Goal: Task Accomplishment & Management: Complete application form

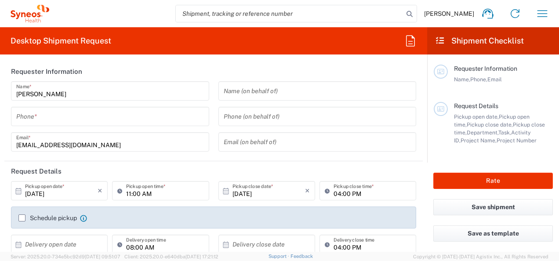
type input "3229"
type input "Hungary"
type input "Syneos Health Hungary Kft."
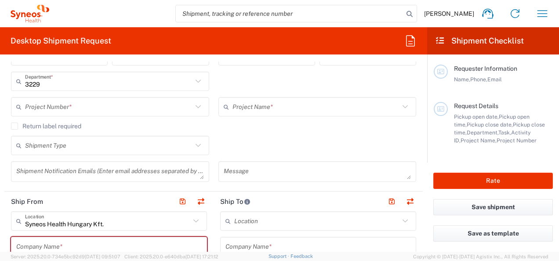
scroll to position [186, 0]
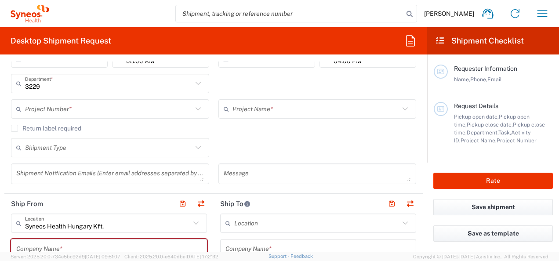
click at [148, 111] on input "text" at bounding box center [108, 109] width 167 height 15
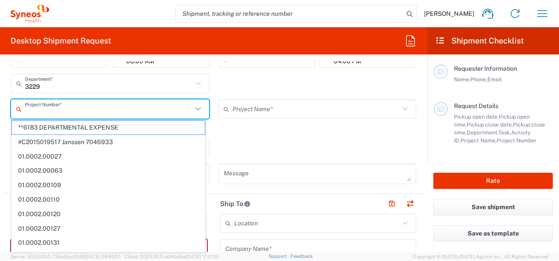
click at [279, 119] on div "Project Name * (Canada) 3 Clinical Educ-00198 0000092391 BMS - MDO 01.0002.0034…" at bounding box center [317, 111] width 207 height 25
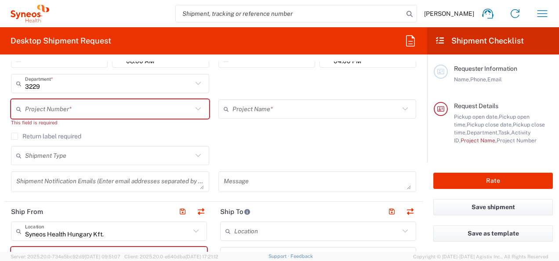
click at [98, 108] on input "text" at bounding box center [108, 109] width 167 height 15
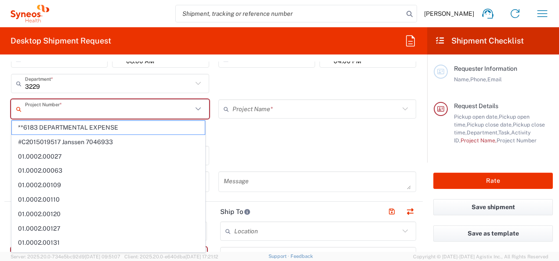
paste input "7026556"
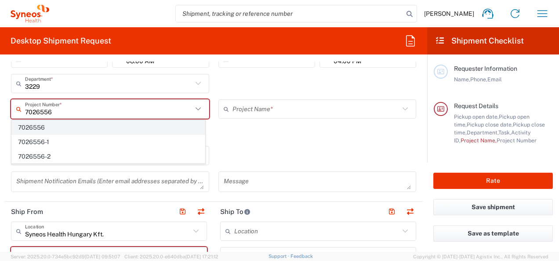
type input "7026556"
click at [59, 129] on span "7026556" at bounding box center [108, 128] width 193 height 14
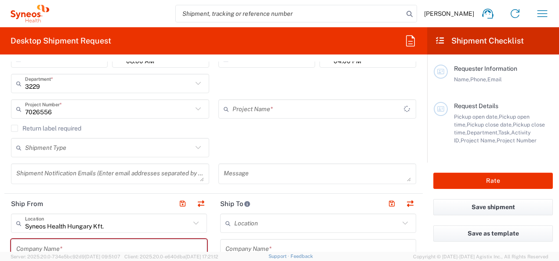
type input "Daiichi 7026556"
click at [195, 145] on icon at bounding box center [198, 147] width 11 height 11
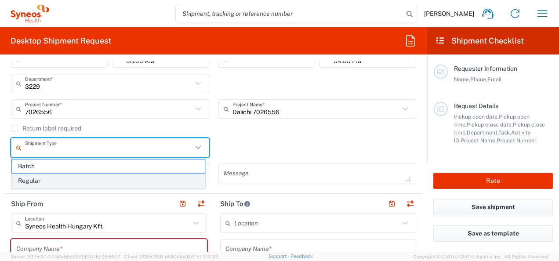
click at [106, 179] on span "Regular" at bounding box center [108, 181] width 193 height 14
type input "Regular"
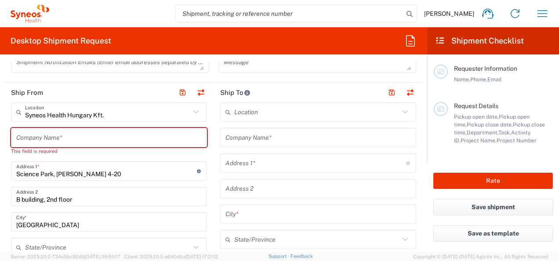
scroll to position [302, 0]
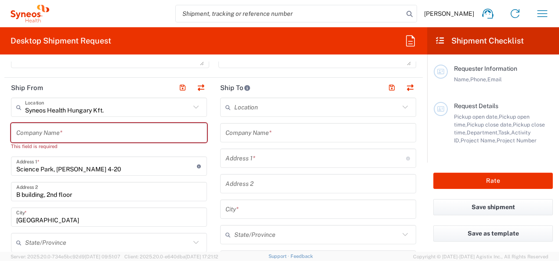
click at [73, 128] on input "text" at bounding box center [108, 132] width 185 height 15
type input "S"
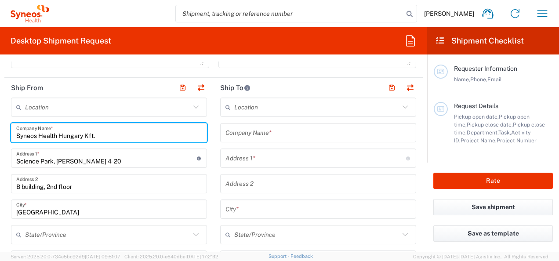
type input "Syneos Health Hungary Kft."
click at [67, 159] on input "Science Park, Irinyi Jozsef u. 4-20" at bounding box center [106, 158] width 181 height 15
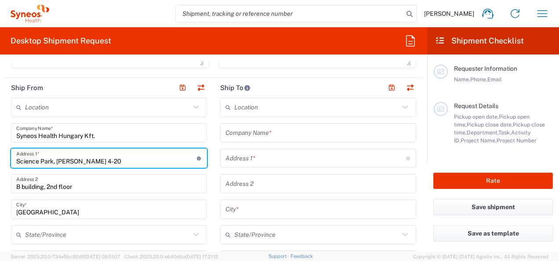
drag, startPoint x: 16, startPoint y: 158, endPoint x: 148, endPoint y: 157, distance: 131.4
click at [148, 157] on input "Science Park, Irinyi Jozsef u. 4-20" at bounding box center [106, 158] width 181 height 15
type input "Endrődi Sándor utca 34."
type input "zsuzsanna.fabian@syneoshealth.com"
type input "+36 36706732108"
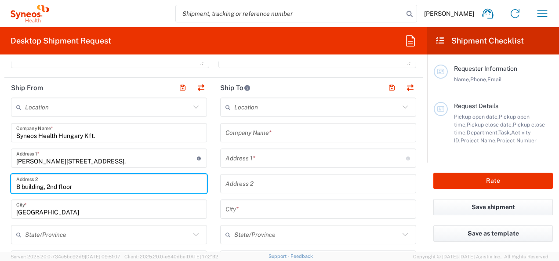
drag, startPoint x: 18, startPoint y: 186, endPoint x: 97, endPoint y: 189, distance: 78.7
click at [97, 189] on input "B building, 2nd floor" at bounding box center [108, 183] width 185 height 15
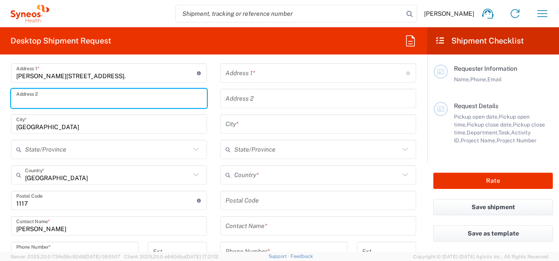
scroll to position [405, 0]
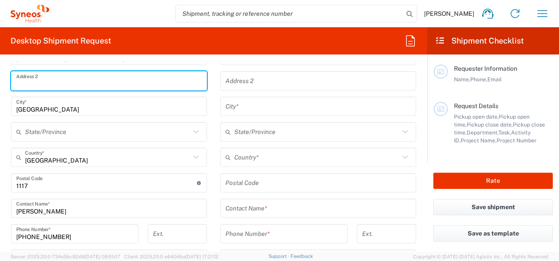
click at [26, 185] on input "undefined" at bounding box center [106, 182] width 181 height 15
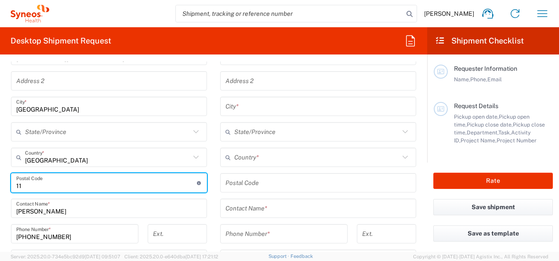
type input "1"
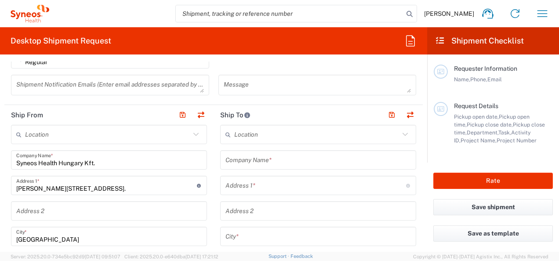
scroll to position [277, 0]
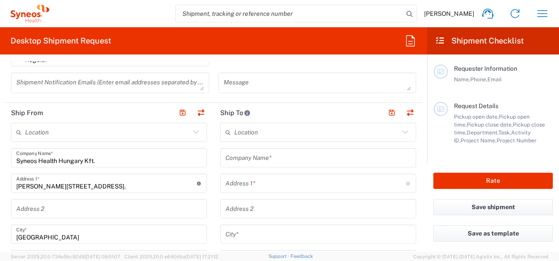
type input "1026"
click at [228, 159] on input "text" at bounding box center [317, 157] width 185 height 15
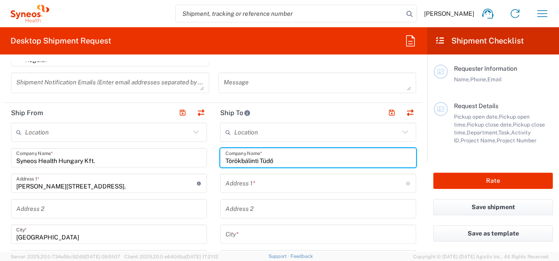
drag, startPoint x: 222, startPoint y: 157, endPoint x: 297, endPoint y: 155, distance: 74.3
click at [297, 155] on input "Törökbálinti Tüdő" at bounding box center [317, 157] width 185 height 15
type input "Református Pulmonológiai Centrum"
click at [274, 180] on input "text" at bounding box center [315, 183] width 181 height 15
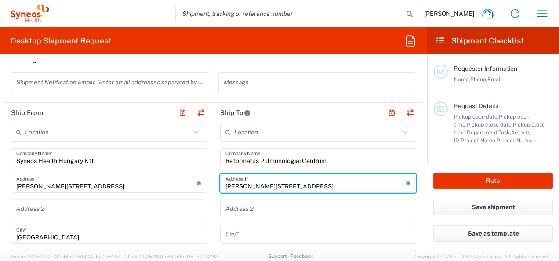
type input "Munkácsy Mihály utca 70"
click at [250, 235] on input "text" at bounding box center [317, 234] width 185 height 15
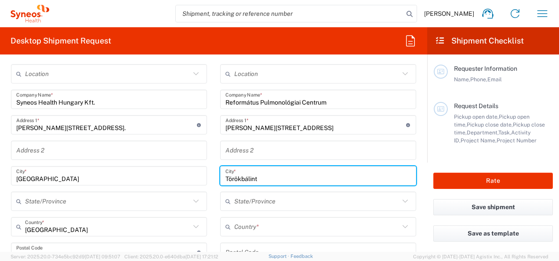
scroll to position [377, 0]
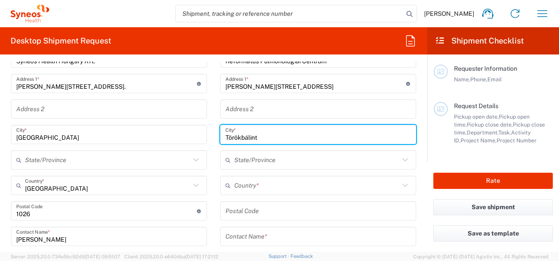
type input "Törökbálint"
click at [258, 186] on input "text" at bounding box center [316, 185] width 165 height 15
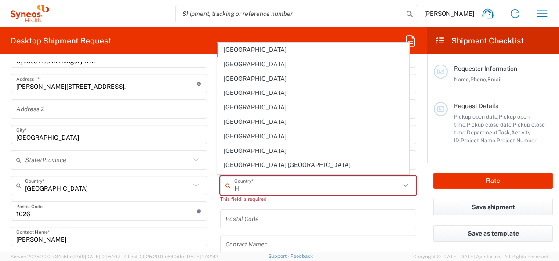
type input "H"
click at [297, 195] on div "This field is required" at bounding box center [318, 199] width 196 height 8
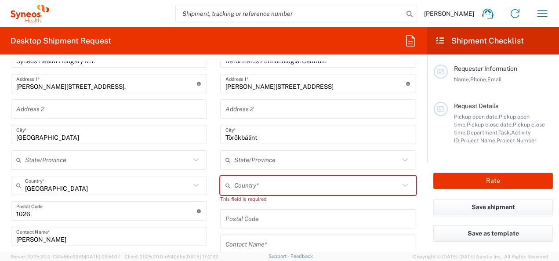
click at [258, 188] on input "text" at bounding box center [316, 185] width 165 height 15
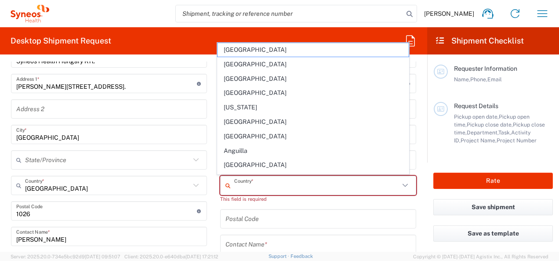
type input "Hungary"
type input "+36706732108"
type input "study szoba"
type input "5000"
type input "06204437248"
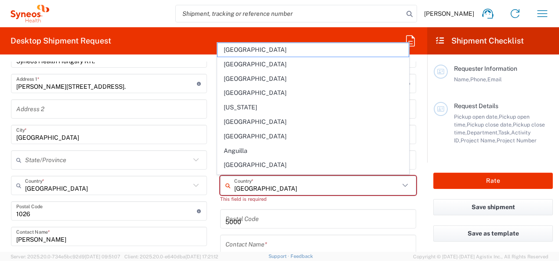
type input "edina.bodor11@gmail.com"
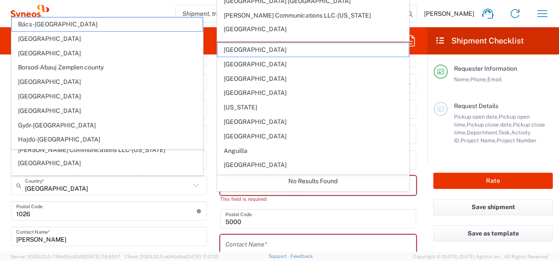
scroll to position [511, 0]
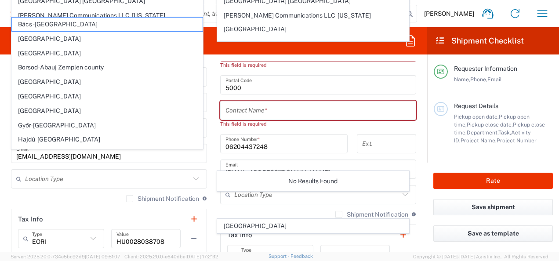
click at [297, 203] on div "Location Type" at bounding box center [318, 194] width 196 height 19
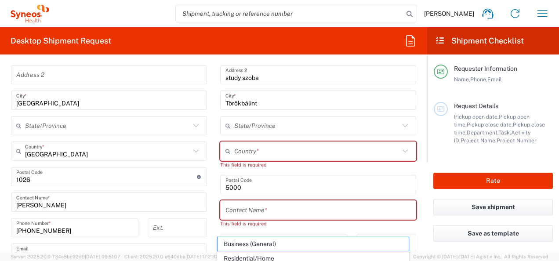
scroll to position [406, 0]
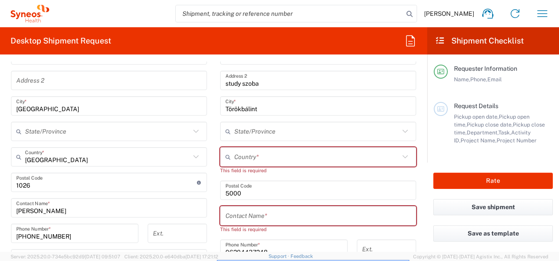
click at [257, 156] on input "text" at bounding box center [316, 156] width 165 height 15
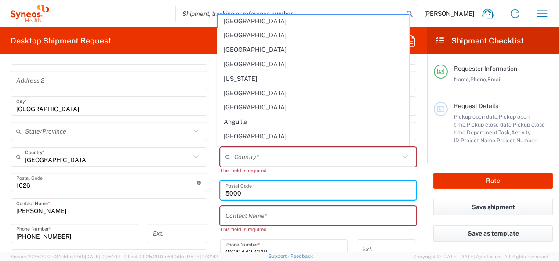
drag, startPoint x: 240, startPoint y: 193, endPoint x: 218, endPoint y: 189, distance: 21.8
click at [220, 189] on div "Postal Code" at bounding box center [318, 190] width 196 height 19
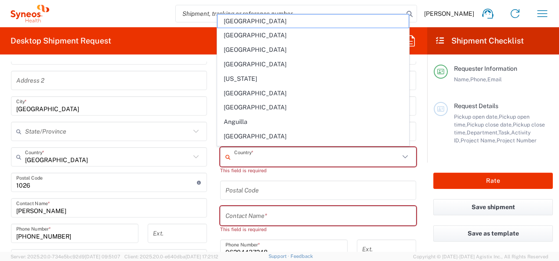
click at [246, 156] on input "text" at bounding box center [316, 156] width 165 height 15
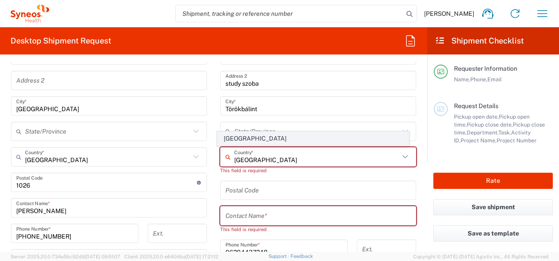
type input "Hungary"
click at [233, 136] on span "Hungary" at bounding box center [313, 139] width 191 height 14
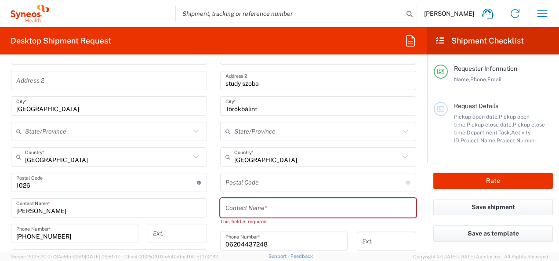
click at [302, 180] on input "undefined" at bounding box center [315, 182] width 181 height 15
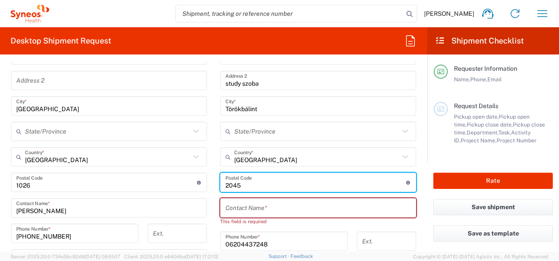
type input "2045"
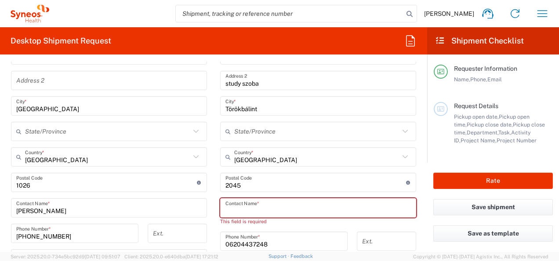
click at [266, 208] on input "text" at bounding box center [317, 207] width 185 height 15
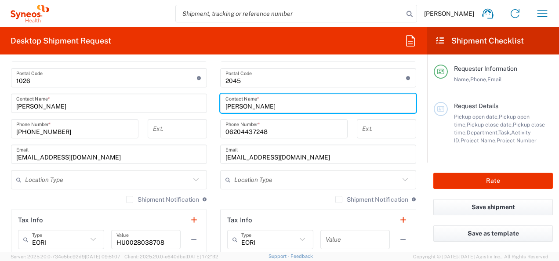
scroll to position [522, 0]
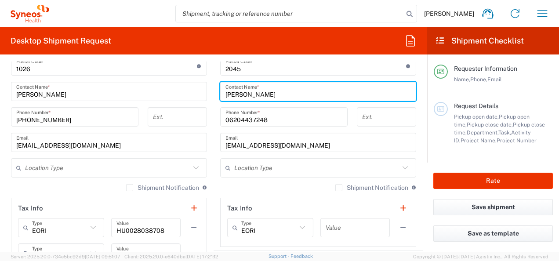
type input "Hajzer Zoltán"
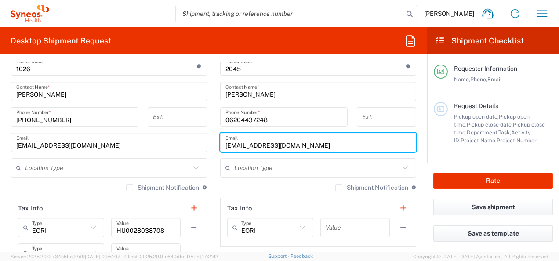
drag, startPoint x: 223, startPoint y: 144, endPoint x: 311, endPoint y: 149, distance: 88.1
click at [311, 149] on div "edina.bodor11@gmail.com Email" at bounding box center [318, 142] width 196 height 19
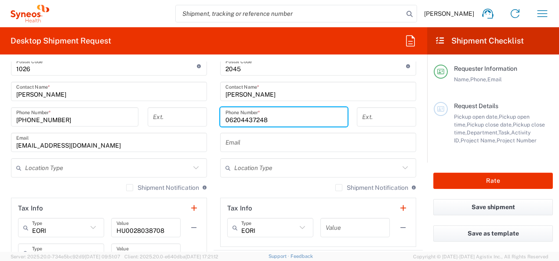
click at [283, 120] on input "06204437248" at bounding box center [283, 116] width 117 height 15
type input "06303171274"
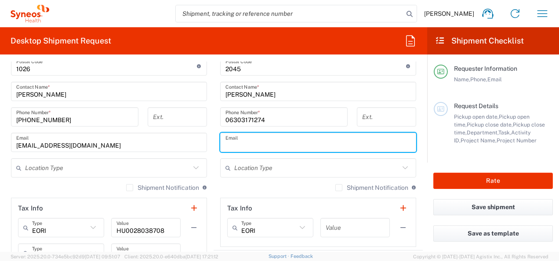
click at [333, 141] on input "text" at bounding box center [317, 142] width 185 height 15
paste input "zolihajzer69@gmail.com"
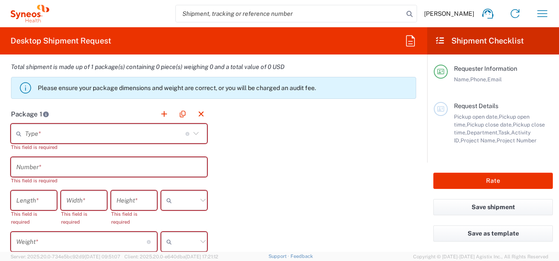
scroll to position [771, 0]
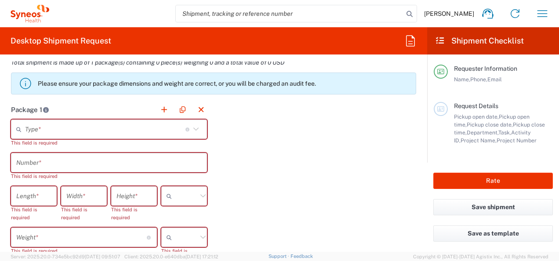
type input "zolihajzer69@gmail.com"
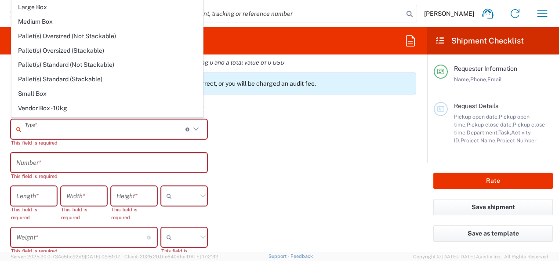
click at [47, 128] on input "text" at bounding box center [105, 129] width 160 height 15
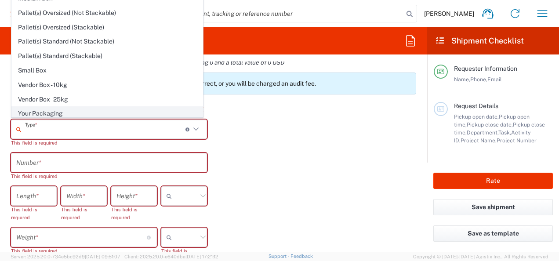
click at [73, 112] on span "Your Packaging" at bounding box center [107, 114] width 191 height 14
type input "Your Packaging"
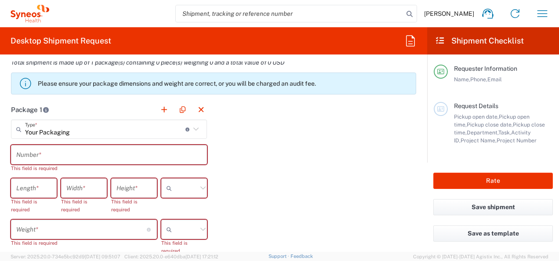
click at [67, 154] on input "text" at bounding box center [108, 154] width 185 height 15
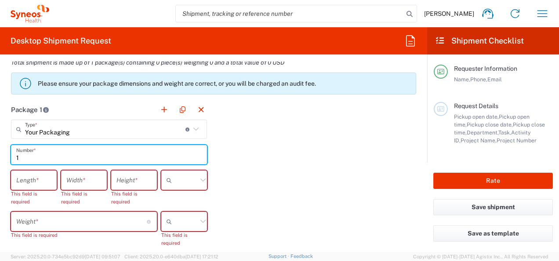
type input "1"
click at [43, 177] on input "number" at bounding box center [33, 180] width 35 height 15
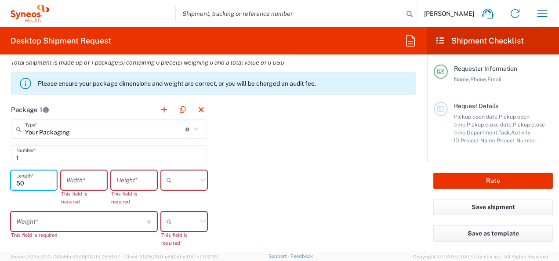
type input "50"
click at [94, 179] on input "number" at bounding box center [83, 180] width 35 height 15
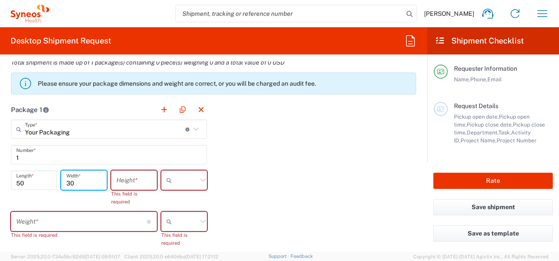
type input "30"
click at [135, 183] on input "number" at bounding box center [133, 180] width 35 height 15
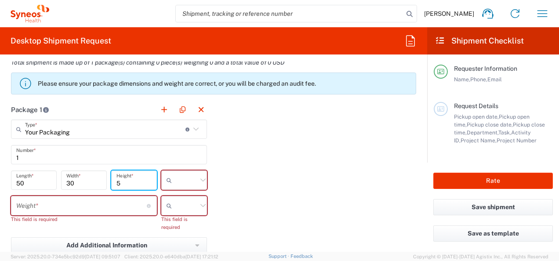
type input "5"
click at [200, 178] on icon at bounding box center [202, 179] width 11 height 11
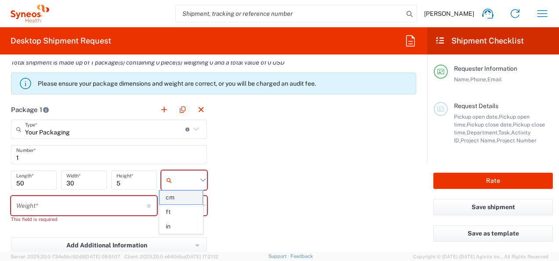
click at [189, 198] on span "cm" at bounding box center [181, 198] width 43 height 14
type input "cm"
click at [92, 211] on input "number" at bounding box center [81, 205] width 131 height 15
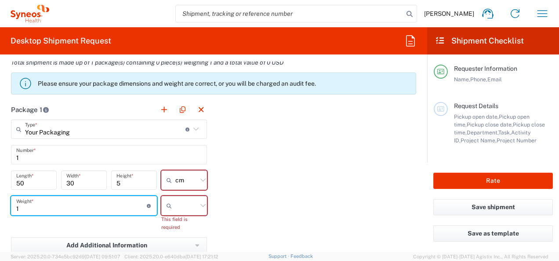
type input "1"
click at [192, 208] on input "text" at bounding box center [186, 206] width 22 height 14
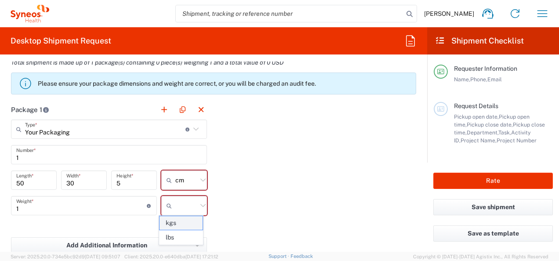
click at [188, 225] on span "kgs" at bounding box center [181, 223] width 43 height 14
type input "kgs"
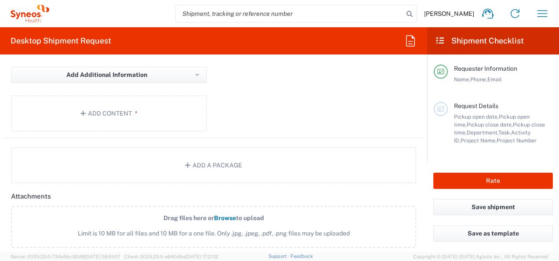
scroll to position [939, 0]
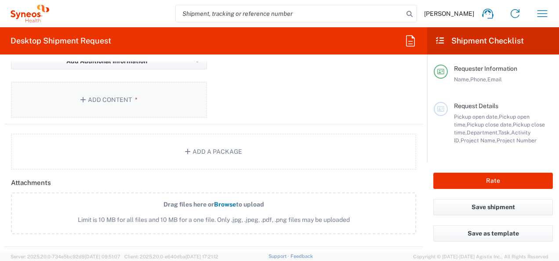
click at [82, 97] on icon "button" at bounding box center [84, 100] width 8 height 6
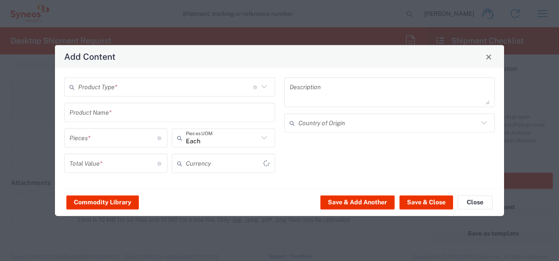
type input "US Dollar"
click at [115, 89] on input "text" at bounding box center [165, 86] width 175 height 15
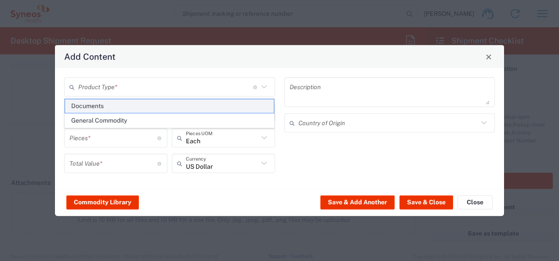
click at [110, 105] on span "Documents" at bounding box center [169, 106] width 209 height 14
type input "Documents"
type input "1"
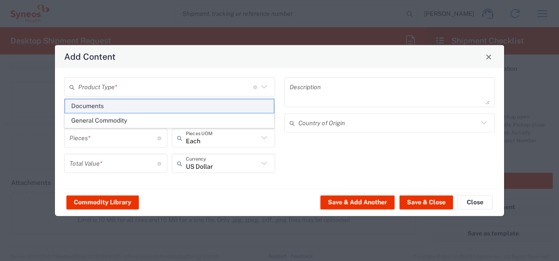
type textarea "Documents"
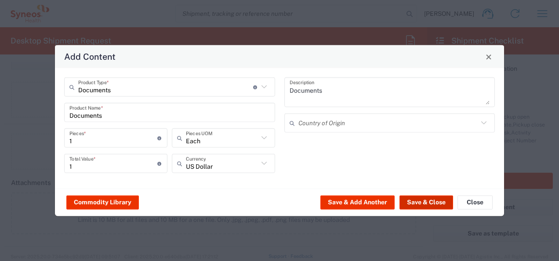
click at [424, 201] on button "Save & Close" at bounding box center [427, 202] width 54 height 14
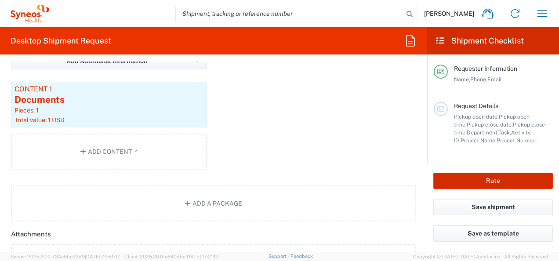
click at [503, 184] on button "Rate" at bounding box center [493, 181] width 120 height 16
type input "7026556"
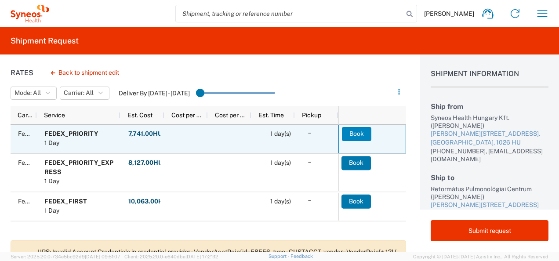
click at [359, 133] on button "Book" at bounding box center [356, 134] width 29 height 14
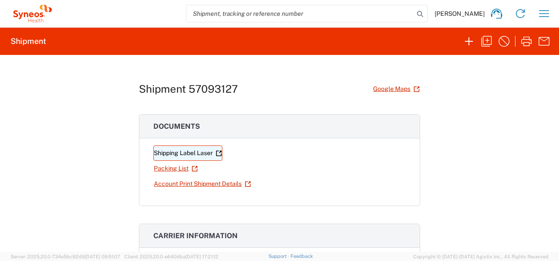
click at [173, 153] on link "Shipping Label Laser" at bounding box center [187, 152] width 69 height 15
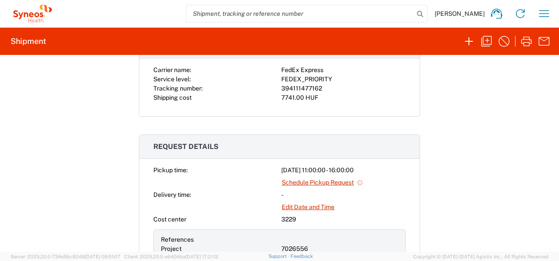
scroll to position [208, 0]
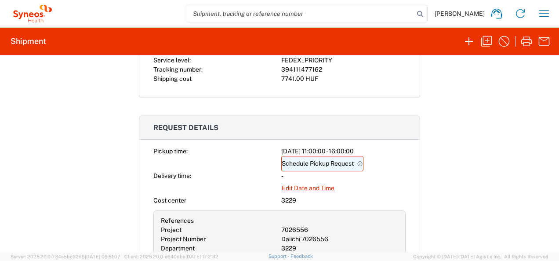
click at [311, 160] on link "Schedule Pickup Request" at bounding box center [322, 163] width 82 height 15
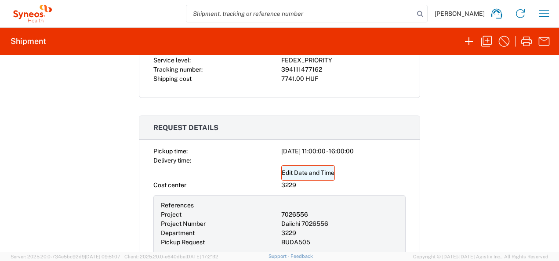
click at [307, 175] on link "Edit Date and Time" at bounding box center [308, 172] width 54 height 15
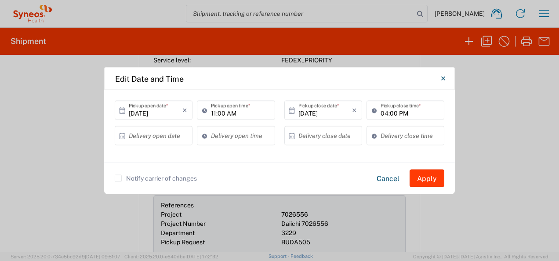
click at [430, 178] on button "Apply" at bounding box center [427, 179] width 35 height 18
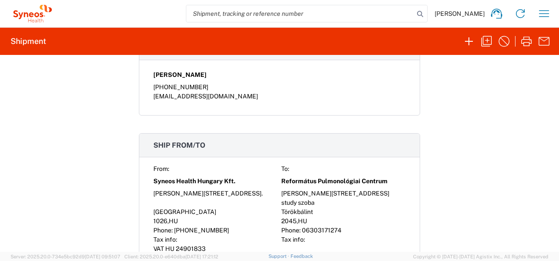
scroll to position [32, 0]
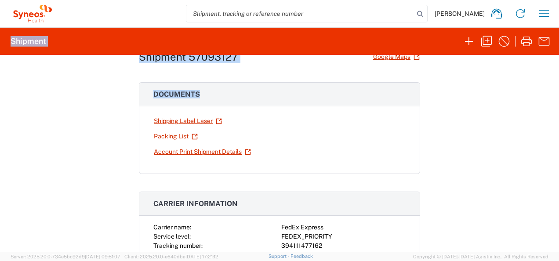
drag, startPoint x: 522, startPoint y: 84, endPoint x: 487, endPoint y: -33, distance: 121.2
click at [487, 0] on html "Zsuzsanna Fabian Home Shipment estimator Shipment tracking Desktop shipment req…" at bounding box center [279, 130] width 559 height 261
click at [471, 42] on icon "button" at bounding box center [469, 41] width 14 height 14
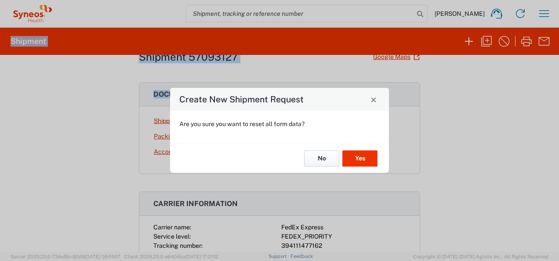
click at [331, 158] on button "No" at bounding box center [321, 158] width 35 height 16
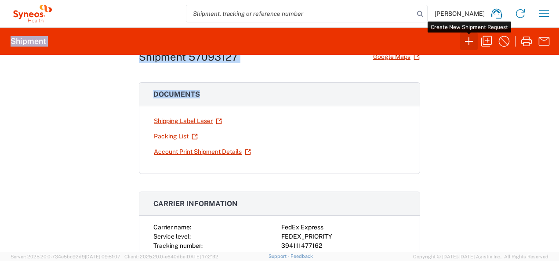
click at [468, 37] on icon "button" at bounding box center [469, 41] width 14 height 14
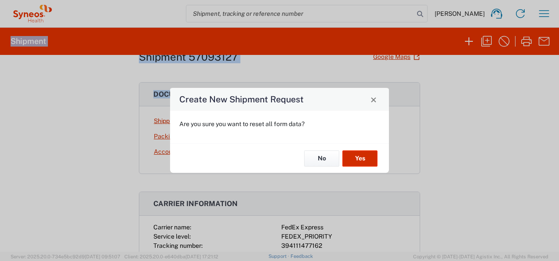
click at [358, 159] on button "Yes" at bounding box center [359, 158] width 35 height 16
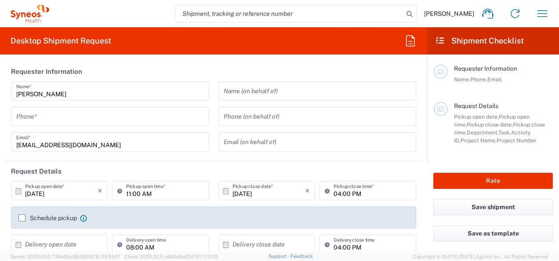
type input "3229"
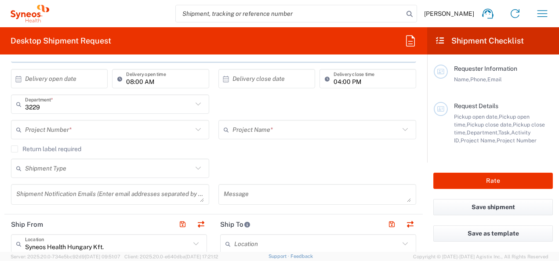
scroll to position [184, 0]
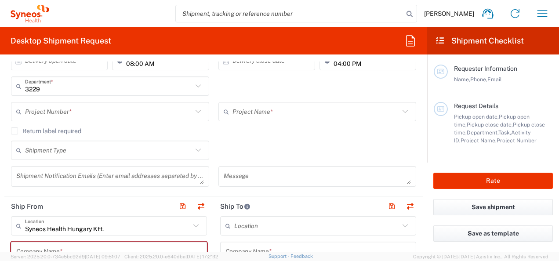
click at [74, 109] on input "text" at bounding box center [108, 111] width 167 height 15
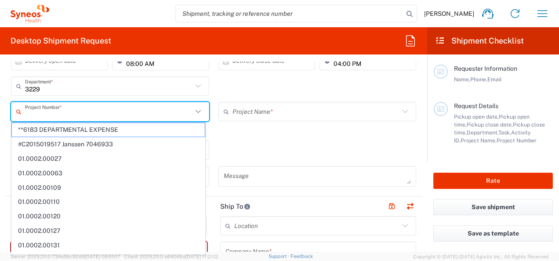
paste input "7026556"
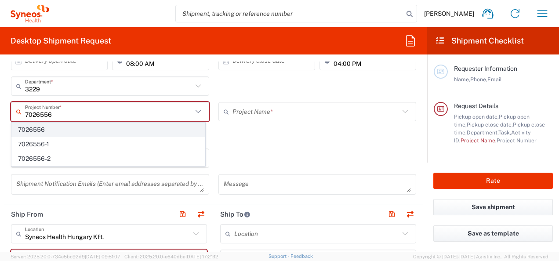
type input "7026556"
click at [60, 132] on span "7026556" at bounding box center [108, 130] width 193 height 14
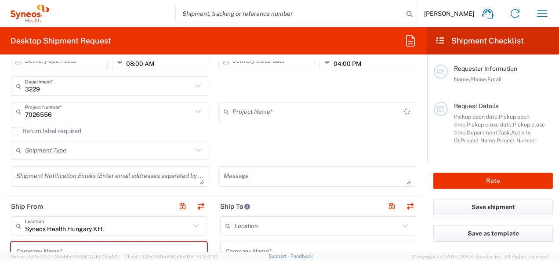
type input "Daiichi 7026556"
click at [194, 149] on icon at bounding box center [198, 150] width 11 height 11
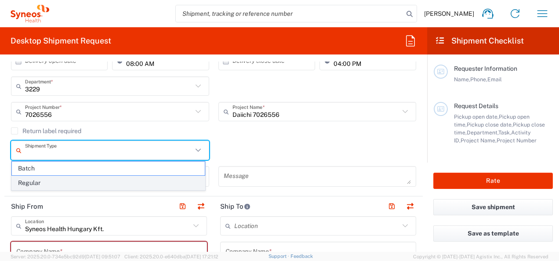
click at [140, 176] on span "Regular" at bounding box center [108, 183] width 193 height 14
type input "Regular"
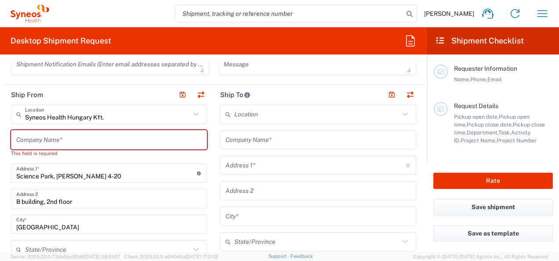
scroll to position [298, 0]
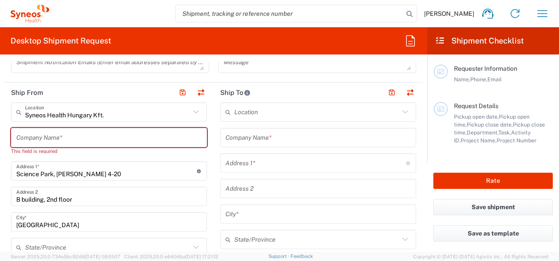
click at [33, 134] on input "text" at bounding box center [108, 137] width 185 height 15
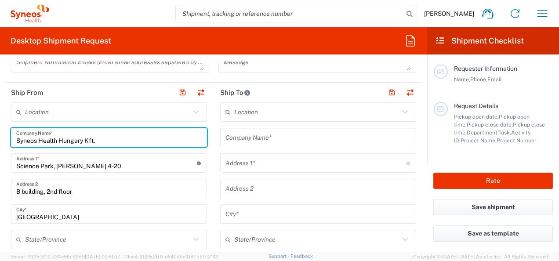
type input "Syneos Health Hungary Kft."
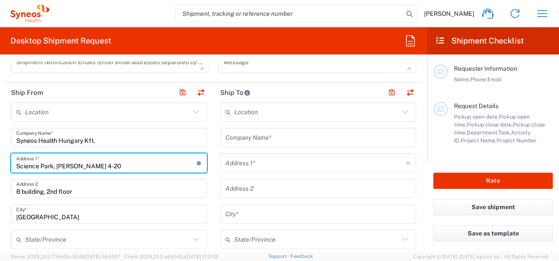
drag, startPoint x: 17, startPoint y: 162, endPoint x: 149, endPoint y: 165, distance: 131.9
click at [149, 165] on input "Science Park, Irinyi Jozsef u. 4-20" at bounding box center [106, 163] width 181 height 15
type input "Endrődi Sándor utca 34."
type input "zsuzsanna.fabian@syneoshealth.com"
type input "+36 36706732108"
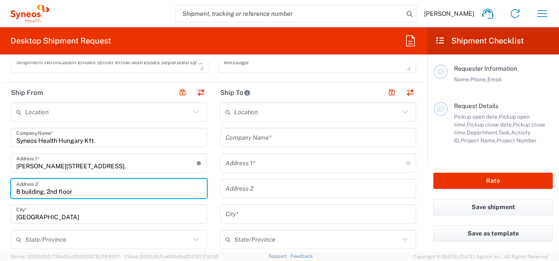
drag, startPoint x: 17, startPoint y: 188, endPoint x: 80, endPoint y: 196, distance: 63.8
click at [80, 196] on div "B building, 2nd floor Address 2" at bounding box center [109, 188] width 196 height 19
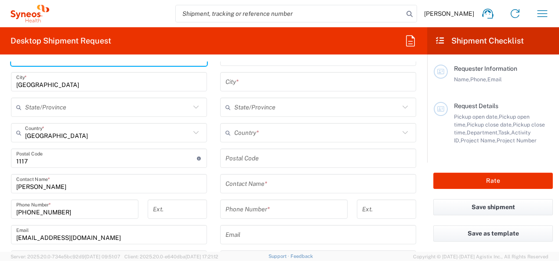
scroll to position [459, 0]
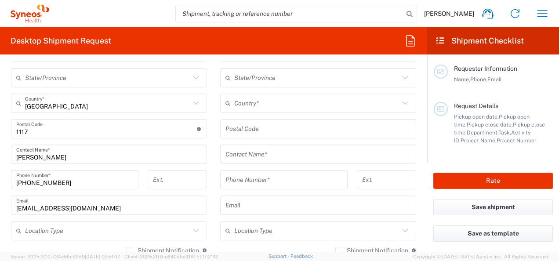
click at [46, 136] on div "Postal Code Enter Postal Code here" at bounding box center [109, 128] width 196 height 19
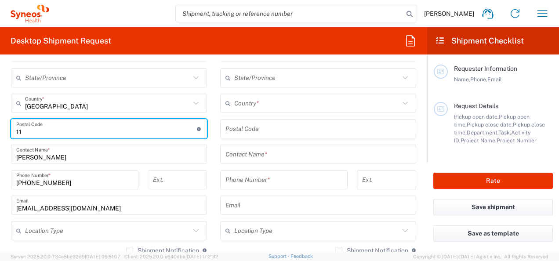
type input "1"
type input "1026"
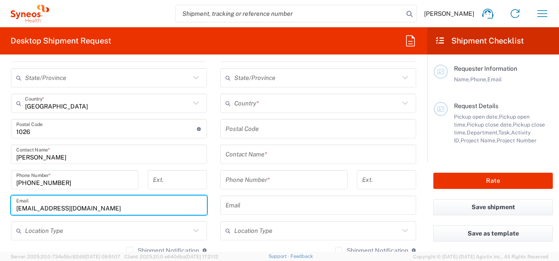
click at [45, 207] on input "zsuzsanna.fabian@syneoshealth.com" at bounding box center [108, 205] width 185 height 15
click at [192, 149] on input "Zsuzsanna Fabian" at bounding box center [108, 154] width 185 height 15
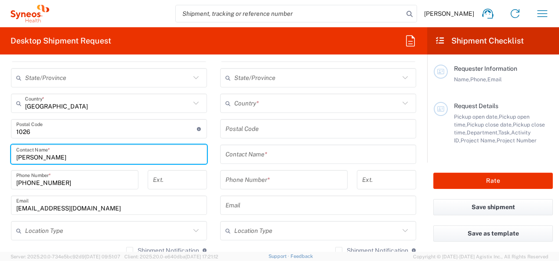
click at [36, 180] on input "+36 36706732108" at bounding box center [74, 179] width 117 height 15
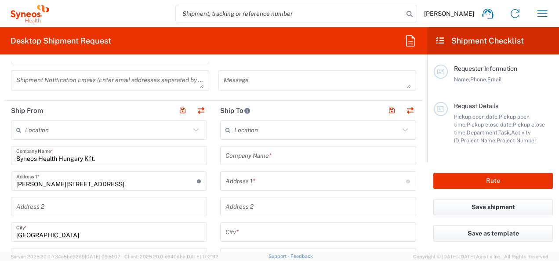
scroll to position [275, 0]
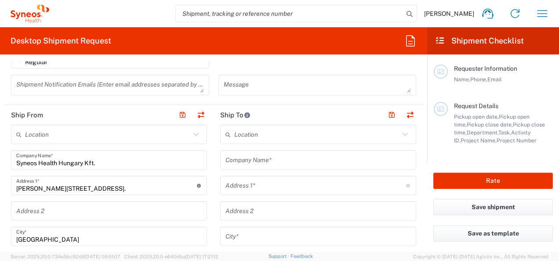
type input "+36 706732108"
click at [254, 160] on input "text" at bounding box center [317, 160] width 185 height 15
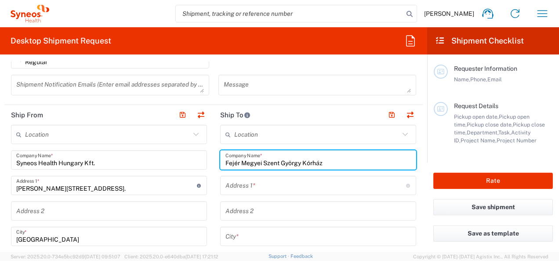
type input "Fejér Megyei Szent György Kórház"
click at [246, 186] on input "text" at bounding box center [315, 185] width 181 height 15
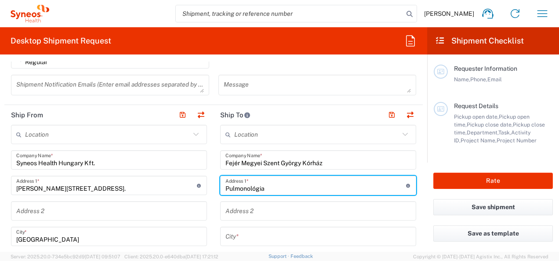
type input "Pulmonológia"
click at [302, 211] on input "text" at bounding box center [317, 211] width 185 height 15
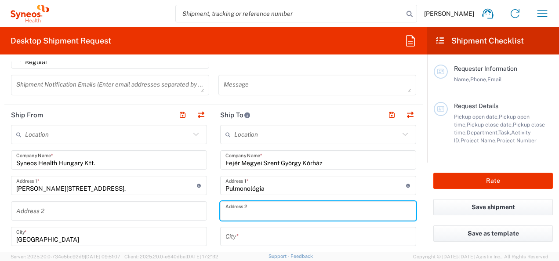
click at [70, 209] on input "text" at bounding box center [108, 211] width 185 height 15
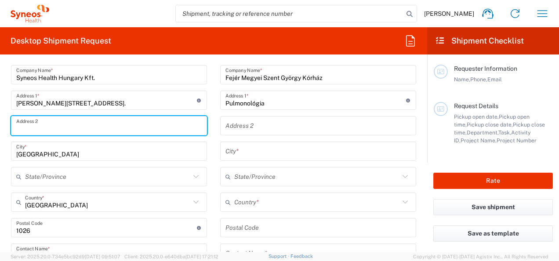
scroll to position [356, 0]
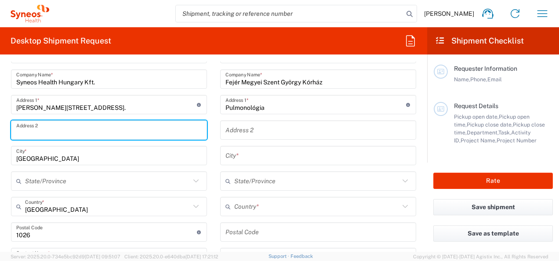
click at [263, 203] on input "text" at bounding box center [316, 206] width 165 height 15
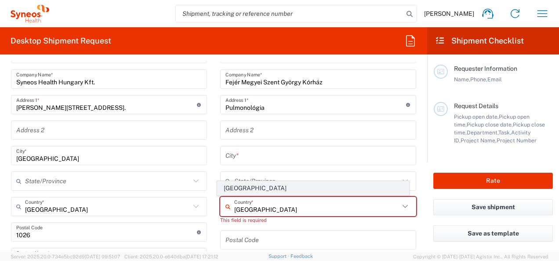
type input "Hungary"
click at [241, 190] on span "Hungary" at bounding box center [313, 189] width 191 height 14
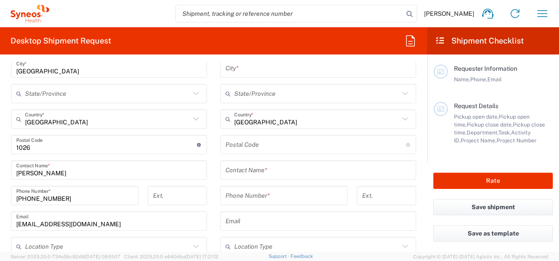
scroll to position [448, 0]
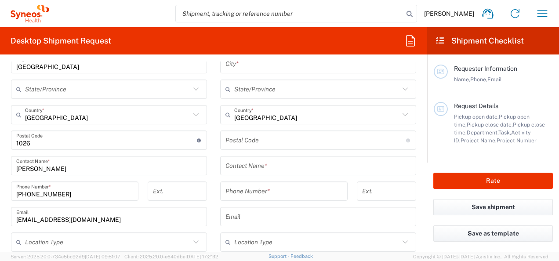
click at [258, 142] on input "undefined" at bounding box center [315, 140] width 181 height 15
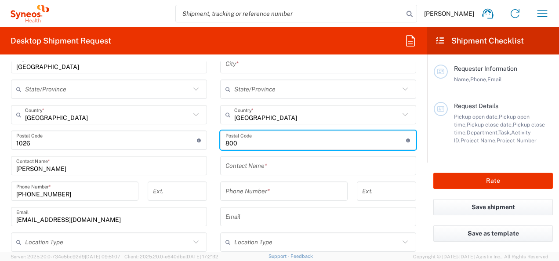
type input "8000"
type input "C épület"
type input "Székesfehérvár"
type input "06204151200"
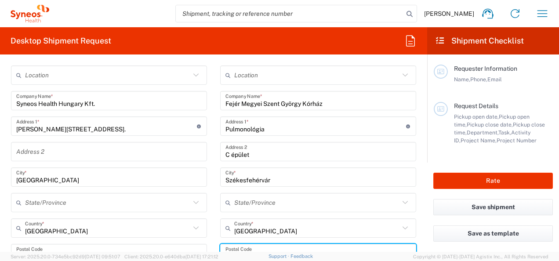
scroll to position [337, 0]
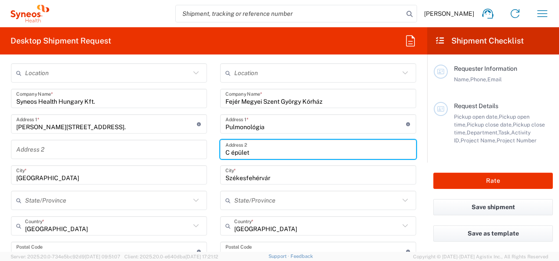
drag, startPoint x: 224, startPoint y: 151, endPoint x: 256, endPoint y: 155, distance: 31.9
click at [256, 155] on input "C épület" at bounding box center [317, 149] width 185 height 15
type input "C"
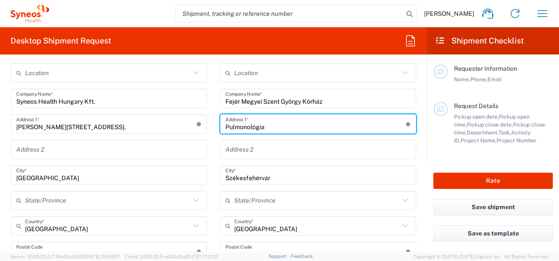
click at [288, 123] on input "Pulmonológia" at bounding box center [315, 123] width 181 height 15
type input "Pulmonológia C Épület"
click at [269, 145] on input "text" at bounding box center [317, 149] width 185 height 15
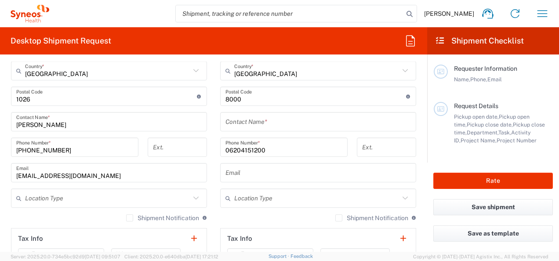
scroll to position [496, 0]
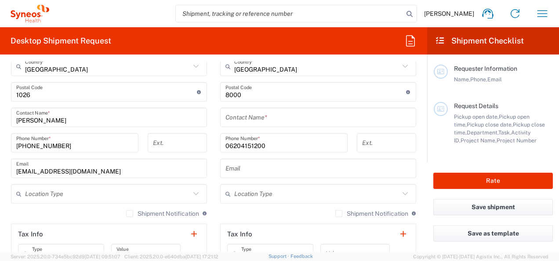
type input "Seregélyesi út 3."
click at [229, 118] on input "text" at bounding box center [317, 117] width 185 height 15
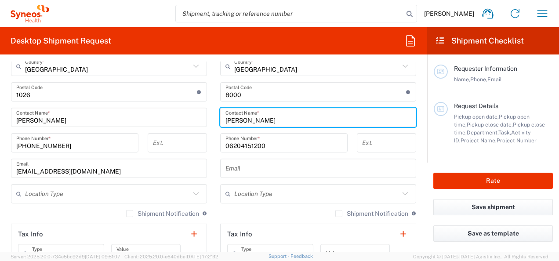
type input "Barabásné Bene Márta"
click at [282, 141] on input "06204151200" at bounding box center [283, 142] width 117 height 15
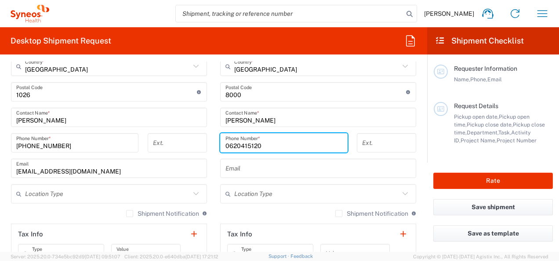
type input "06204151200"
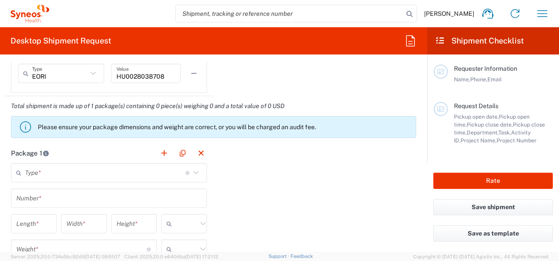
scroll to position [743, 0]
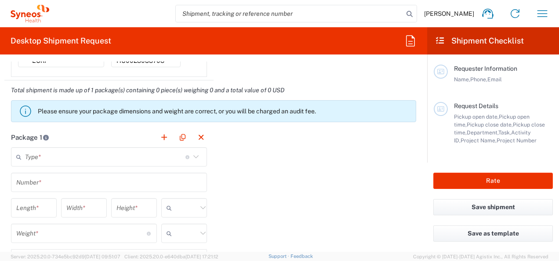
click at [85, 156] on input "text" at bounding box center [105, 156] width 160 height 15
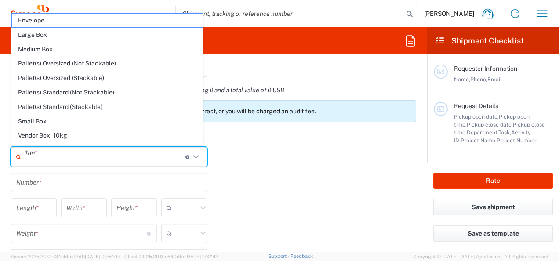
scroll to position [23, 0]
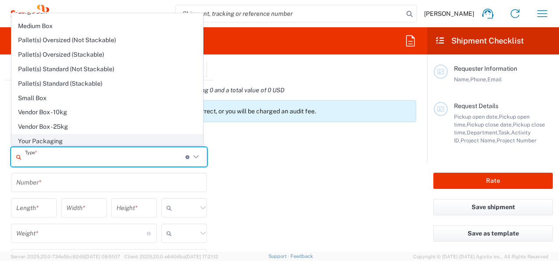
click at [69, 137] on span "Your Packaging" at bounding box center [107, 141] width 191 height 14
type input "Your Packaging"
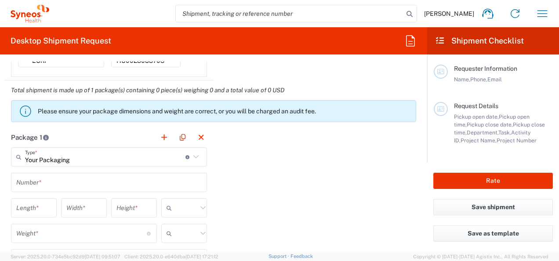
click at [48, 186] on input "text" at bounding box center [108, 182] width 185 height 15
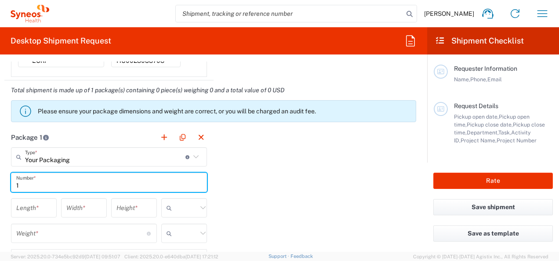
type input "1"
click at [34, 212] on input "number" at bounding box center [33, 207] width 35 height 15
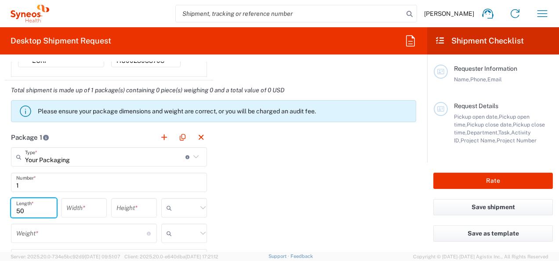
type input "50"
click at [76, 208] on input "number" at bounding box center [83, 207] width 35 height 15
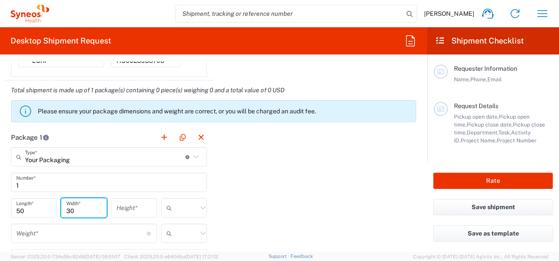
type input "30"
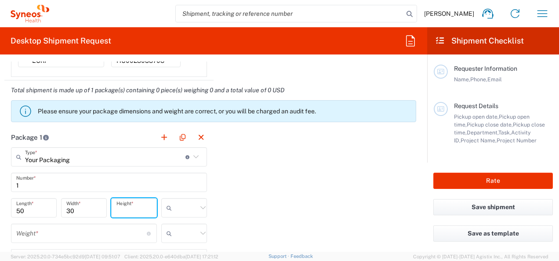
click at [126, 209] on input "number" at bounding box center [133, 207] width 35 height 15
type input "5"
click at [198, 209] on icon at bounding box center [202, 207] width 11 height 11
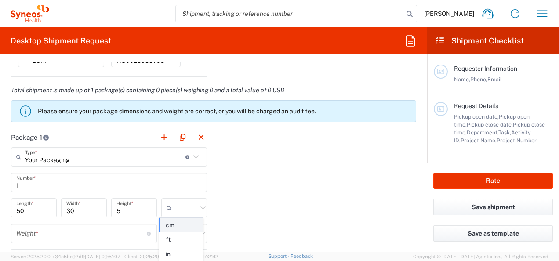
click at [186, 224] on span "cm" at bounding box center [181, 225] width 43 height 14
type input "cm"
click at [105, 235] on input "number" at bounding box center [81, 233] width 131 height 15
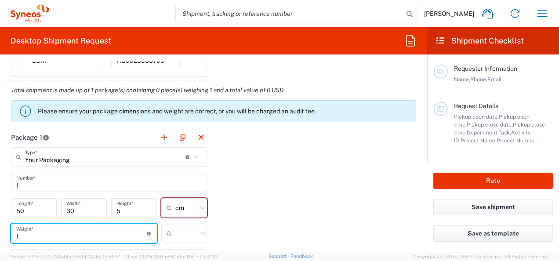
type input "1"
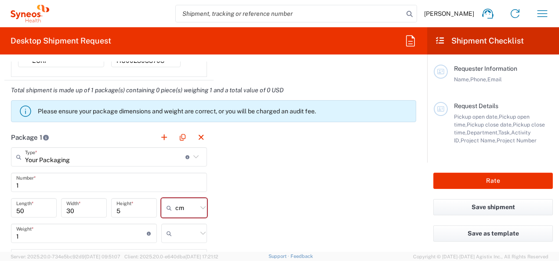
click at [200, 232] on icon at bounding box center [202, 233] width 5 height 3
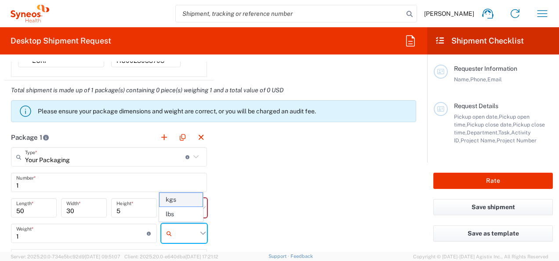
click at [193, 204] on span "kgs" at bounding box center [181, 200] width 43 height 14
type input "kgs"
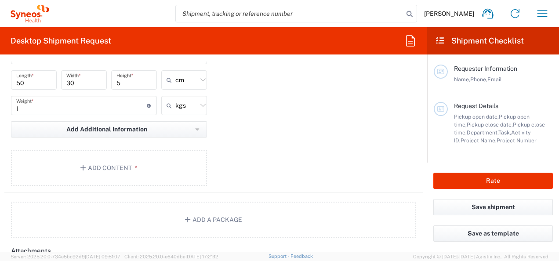
scroll to position [920, 0]
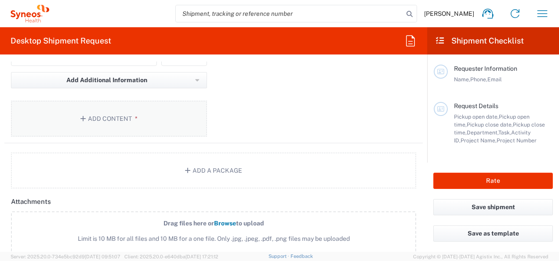
click at [86, 117] on icon "button" at bounding box center [84, 119] width 8 height 6
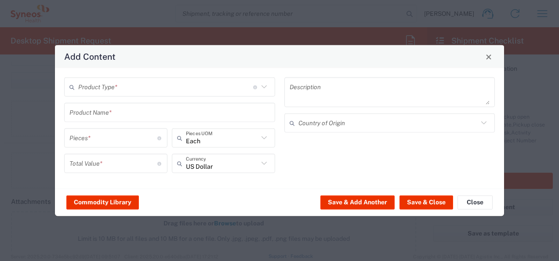
click at [265, 89] on icon at bounding box center [263, 86] width 11 height 11
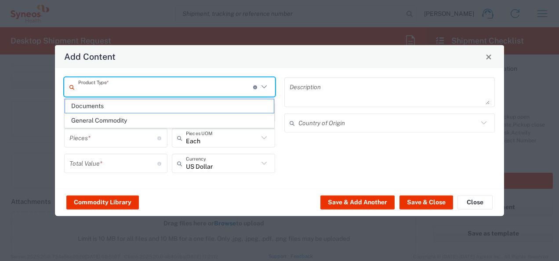
click at [265, 89] on icon at bounding box center [263, 86] width 11 height 11
click at [264, 89] on icon at bounding box center [263, 86] width 11 height 11
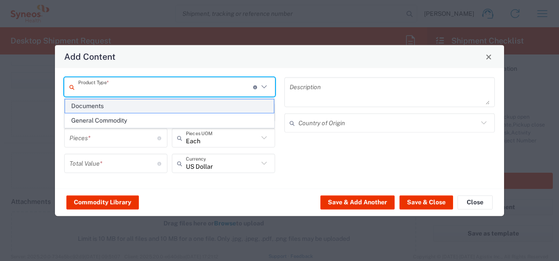
click at [173, 109] on span "Documents" at bounding box center [169, 106] width 209 height 14
type input "Documents"
type input "1"
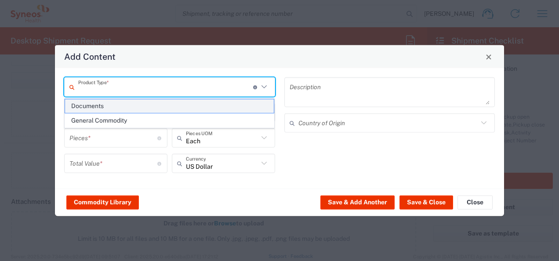
type textarea "Documents"
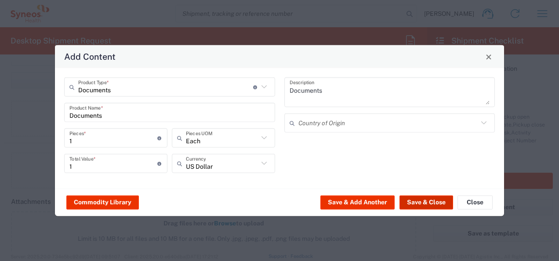
click at [439, 198] on button "Save & Close" at bounding box center [427, 202] width 54 height 14
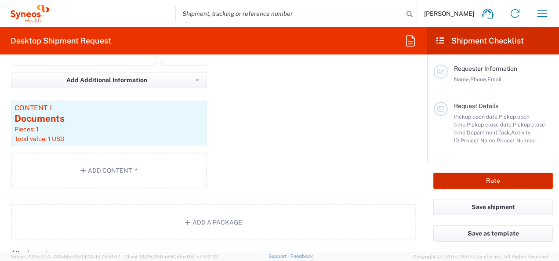
click at [504, 181] on button "Rate" at bounding box center [493, 181] width 120 height 16
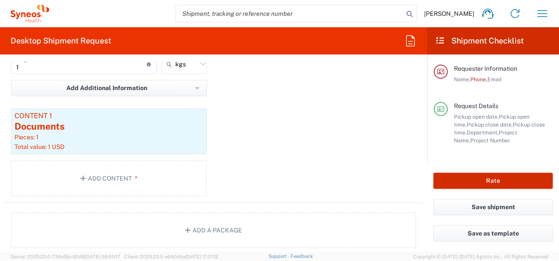
scroll to position [928, 0]
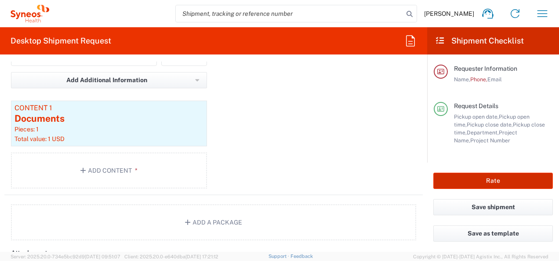
type input "7026556"
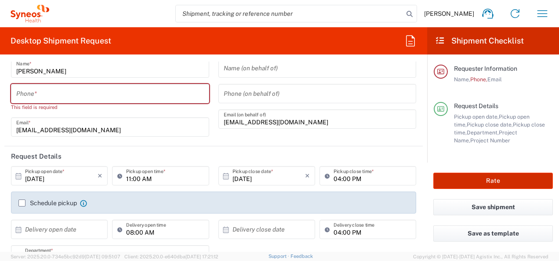
scroll to position [16, 0]
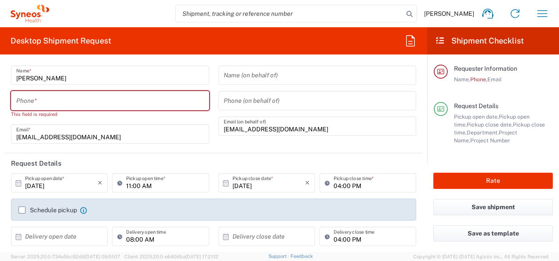
click at [25, 100] on input "tel" at bounding box center [110, 100] width 188 height 15
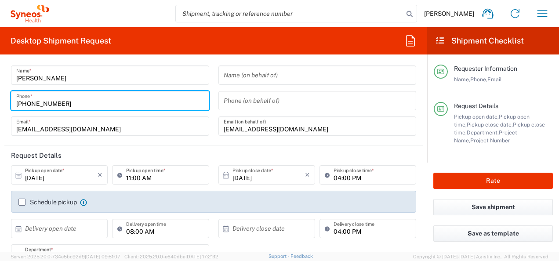
click at [36, 103] on input "+36 36706732108" at bounding box center [110, 100] width 188 height 15
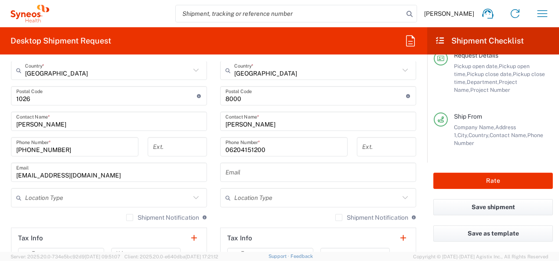
scroll to position [502, 0]
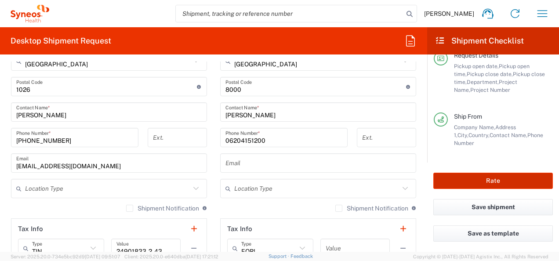
type input "+36 706732108"
click at [509, 184] on button "Rate" at bounding box center [493, 181] width 120 height 16
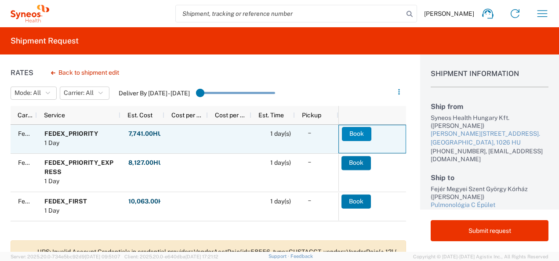
click at [350, 133] on button "Book" at bounding box center [356, 134] width 29 height 14
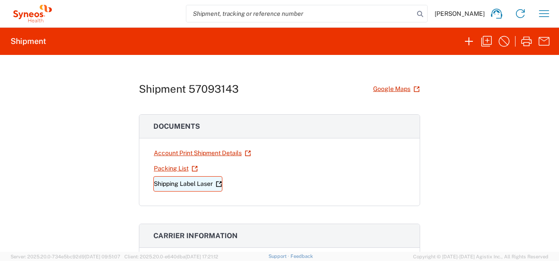
click at [182, 183] on link "Shipping Label Laser" at bounding box center [187, 183] width 69 height 15
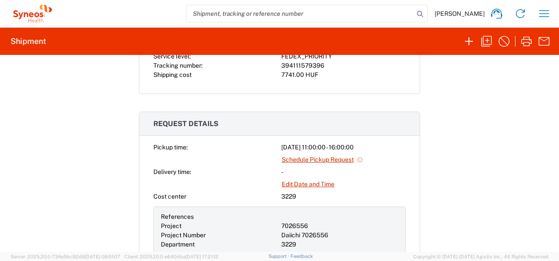
scroll to position [216, 0]
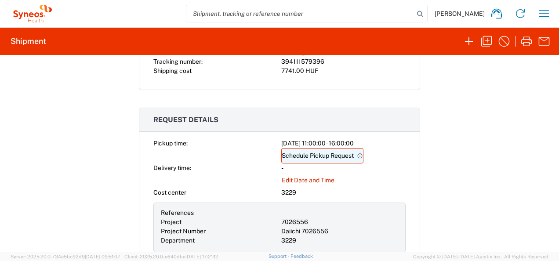
click at [323, 153] on link "Schedule Pickup Request" at bounding box center [322, 155] width 82 height 15
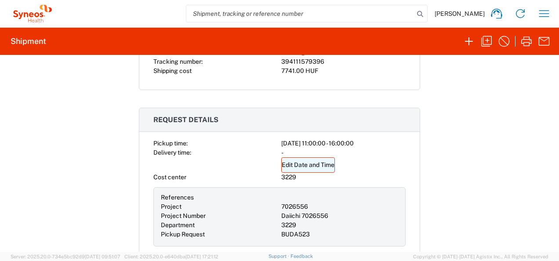
click at [309, 166] on link "Edit Date and Time" at bounding box center [308, 164] width 54 height 15
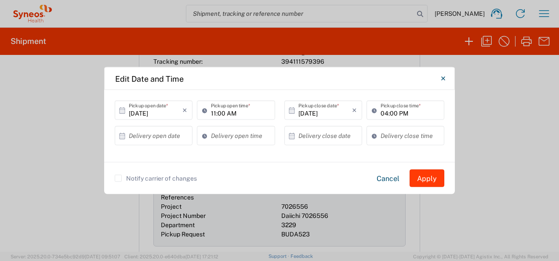
click at [425, 184] on button "Apply" at bounding box center [427, 179] width 35 height 18
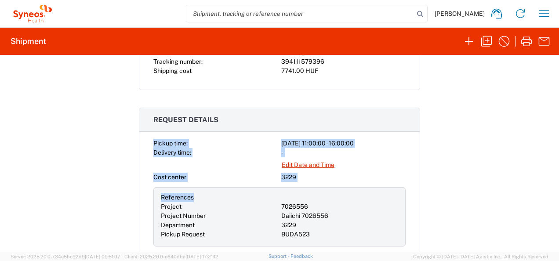
drag, startPoint x: 425, startPoint y: 184, endPoint x: 554, endPoint y: 115, distance: 146.3
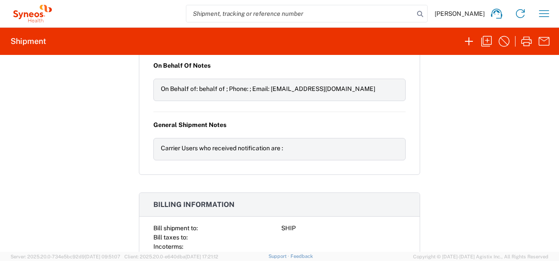
scroll to position [941, 0]
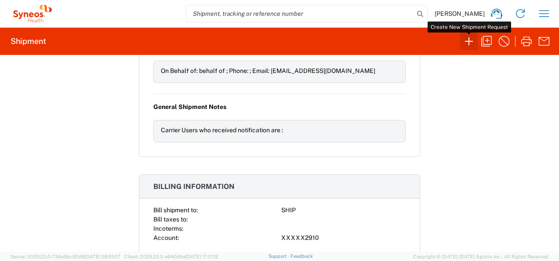
click at [471, 40] on icon "button" at bounding box center [469, 41] width 14 height 14
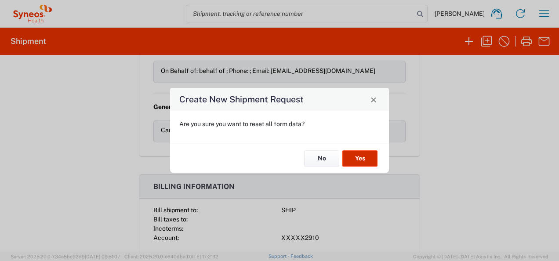
click at [360, 154] on button "Yes" at bounding box center [359, 158] width 35 height 16
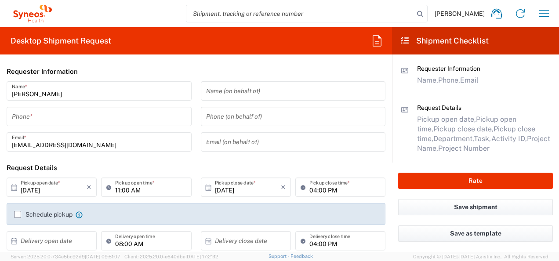
type input "3229"
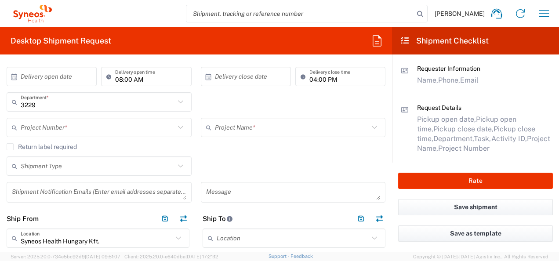
scroll to position [166, 0]
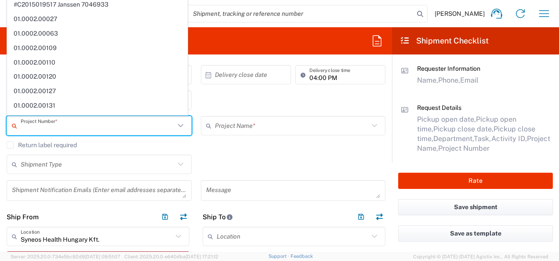
click at [65, 122] on input "text" at bounding box center [98, 125] width 154 height 15
paste input "7026556"
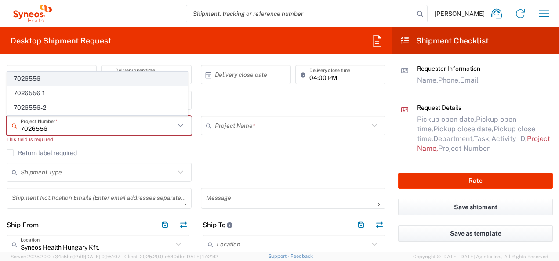
type input "7026556"
click at [126, 74] on span "7026556" at bounding box center [97, 79] width 180 height 14
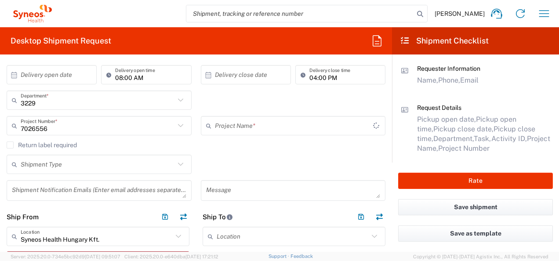
type input "Daiichi 7026556"
click at [176, 164] on icon at bounding box center [180, 164] width 11 height 11
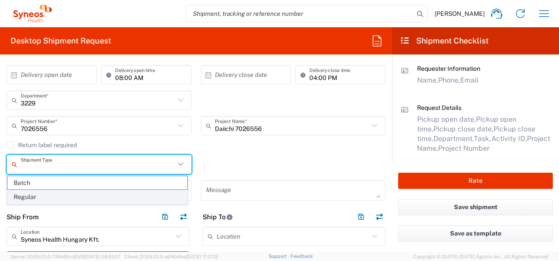
click at [136, 193] on span "Regular" at bounding box center [97, 197] width 180 height 14
type input "Regular"
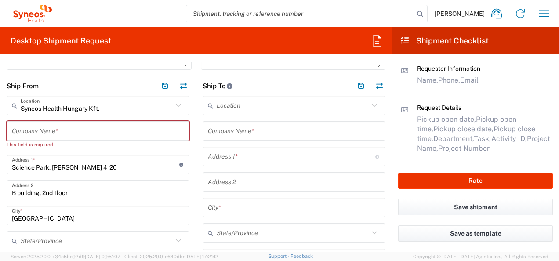
scroll to position [313, 0]
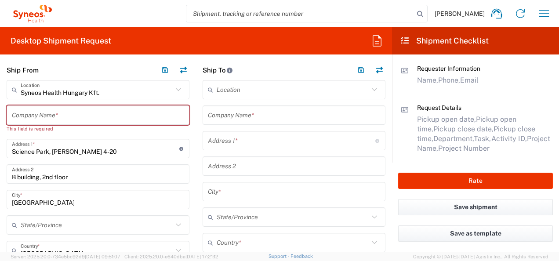
click at [44, 112] on input "text" at bounding box center [98, 115] width 172 height 15
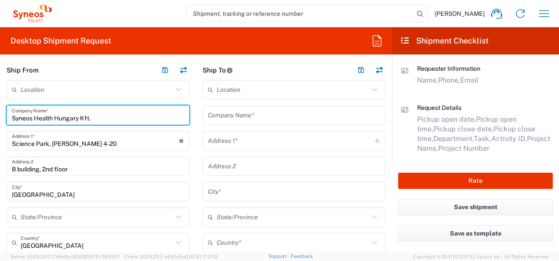
type input "Syneos Health Hungary Kft."
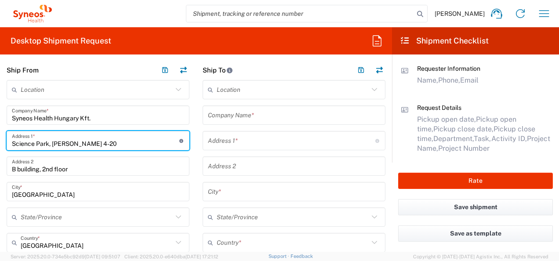
drag, startPoint x: 12, startPoint y: 142, endPoint x: 142, endPoint y: 136, distance: 130.2
click at [142, 136] on input "Science Park, Irinyi Jozsef u. 4-20" at bounding box center [95, 140] width 167 height 15
type input "Endrődi Sándor utca 34."
type input "zsuzsanna.fabian@syneoshealth.com"
type input "+36 36706732108"
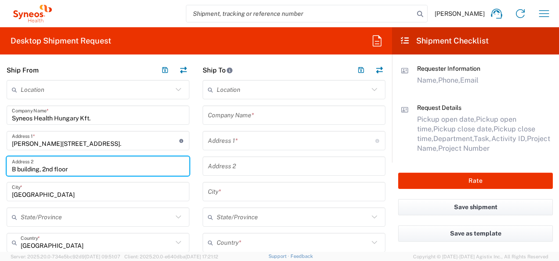
drag, startPoint x: 12, startPoint y: 168, endPoint x: 102, endPoint y: 169, distance: 89.7
click at [102, 169] on input "B building, 2nd floor" at bounding box center [98, 166] width 172 height 15
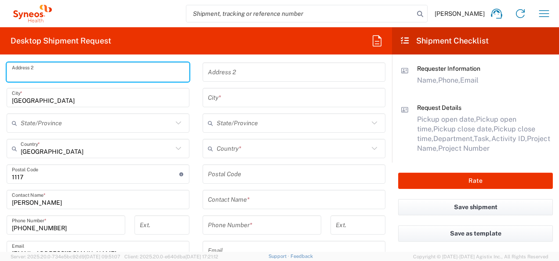
scroll to position [427, 0]
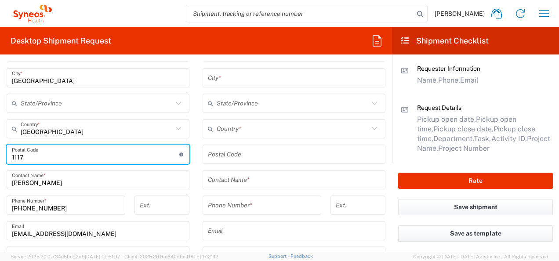
click at [40, 155] on input "undefined" at bounding box center [95, 154] width 167 height 15
type input "1026"
click at [86, 103] on input "text" at bounding box center [97, 103] width 152 height 15
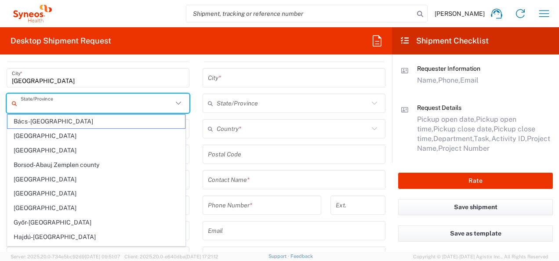
click at [191, 55] on div "Desktop Shipment Request Requester Information Zsuzsanna Fabian Name * Phone * …" at bounding box center [196, 139] width 392 height 225
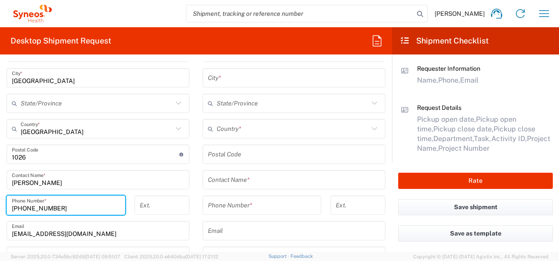
click at [33, 207] on input "+36 36706732108" at bounding box center [66, 205] width 108 height 15
click at [32, 207] on input "+36 36706732108" at bounding box center [66, 205] width 108 height 15
type input "+36 706732108"
click at [147, 220] on div "Ext." at bounding box center [162, 208] width 64 height 25
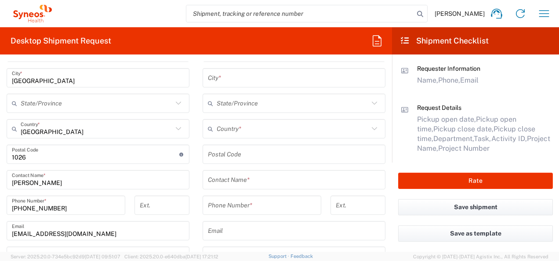
scroll to position [0, 0]
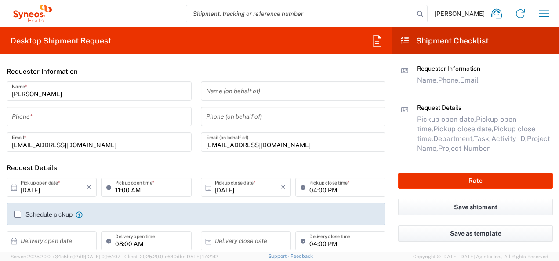
click at [47, 112] on input "tel" at bounding box center [99, 116] width 174 height 15
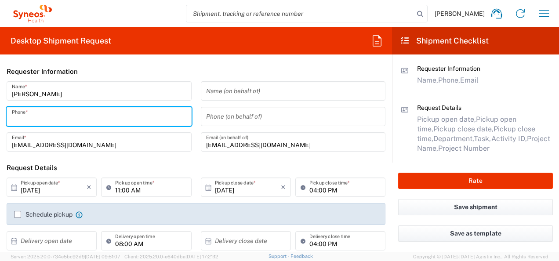
type input "+36 706732108"
type input "Fejér Megyei Szent György Kórház"
type input "Pulmonológia C Épület"
type input "Seregélyesi út 3."
type input "Székesfehérvár"
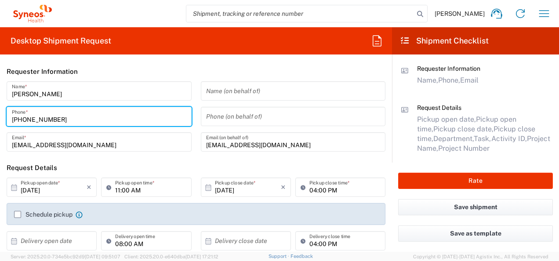
type input "Hungary"
type input "8000"
type input "06204151200"
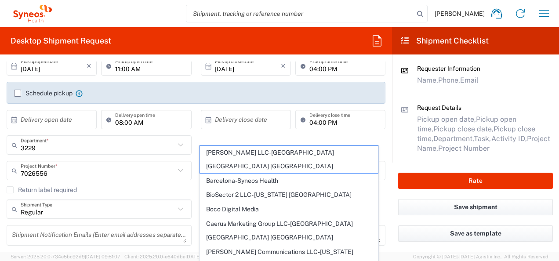
scroll to position [124, 0]
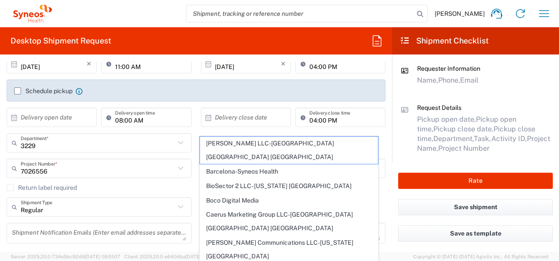
click at [246, 92] on agx-checkbox-control "Schedule pickup When scheduling a pickup please be sure to meet the following c…" at bounding box center [196, 91] width 364 height 8
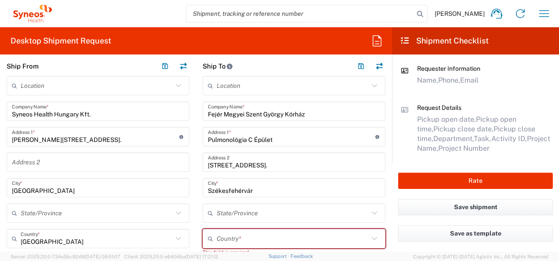
scroll to position [294, 0]
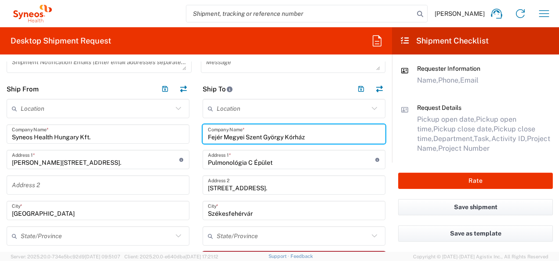
drag, startPoint x: 206, startPoint y: 135, endPoint x: 334, endPoint y: 134, distance: 127.9
click at [334, 134] on input "Fejér Megyei Szent György Kórház" at bounding box center [294, 134] width 172 height 15
type input "Farkasgyepűi Tüdőgyógyintézet"
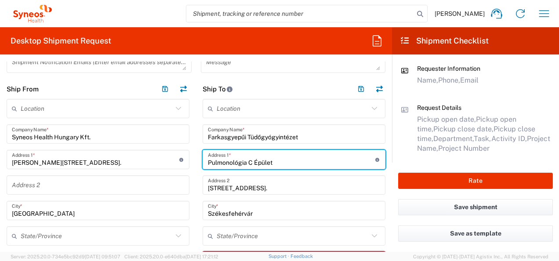
drag, startPoint x: 297, startPoint y: 164, endPoint x: 200, endPoint y: 167, distance: 96.8
click at [203, 167] on div "Pulmonológia C Épület Address 1 * For cross streets use street names with '&' o…" at bounding box center [294, 159] width 183 height 19
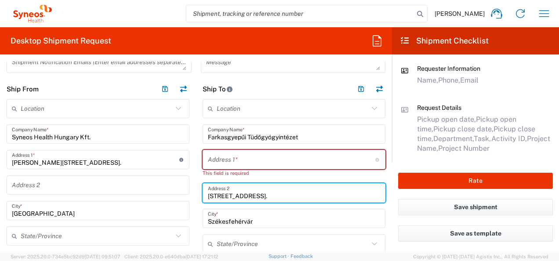
drag, startPoint x: 207, startPoint y: 194, endPoint x: 289, endPoint y: 193, distance: 82.6
click at [289, 193] on input "Seregélyesi út 3." at bounding box center [294, 192] width 172 height 15
type input "S"
click at [265, 219] on input "Székesfehérvár" at bounding box center [294, 218] width 172 height 15
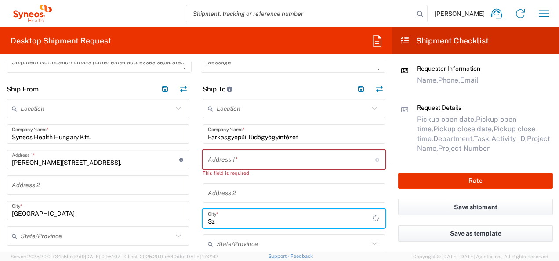
type input "S"
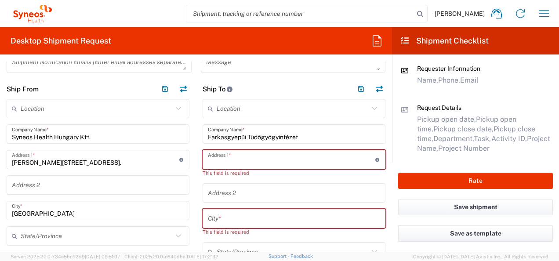
click at [265, 160] on input "text" at bounding box center [291, 159] width 167 height 15
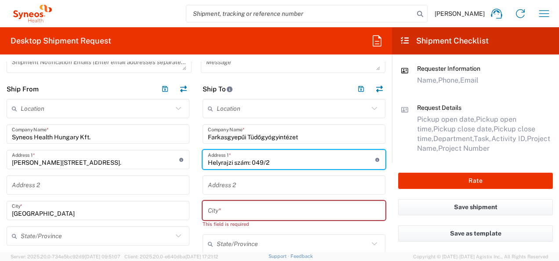
type input "Helyrajzi szám: 049/2"
click at [240, 207] on input "text" at bounding box center [294, 210] width 172 height 15
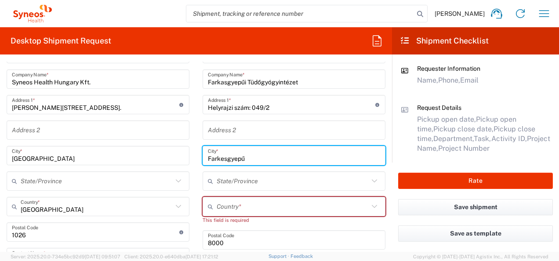
scroll to position [351, 0]
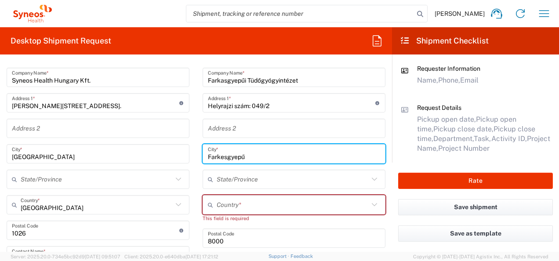
type input "Farkesgyepű"
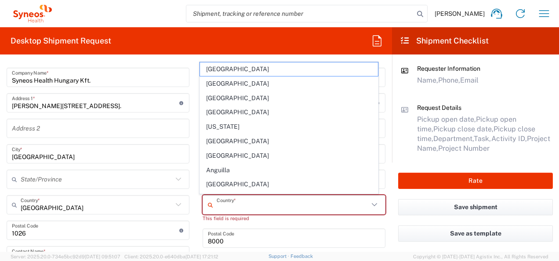
click at [226, 204] on input "text" at bounding box center [293, 204] width 152 height 15
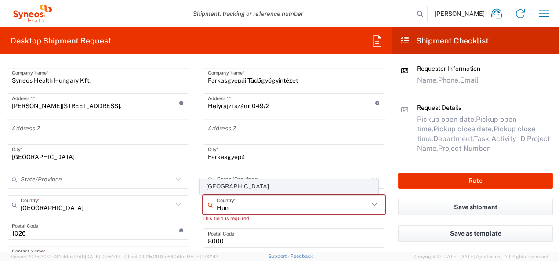
click at [213, 185] on span "Hungary" at bounding box center [289, 187] width 178 height 14
type input "Hungary"
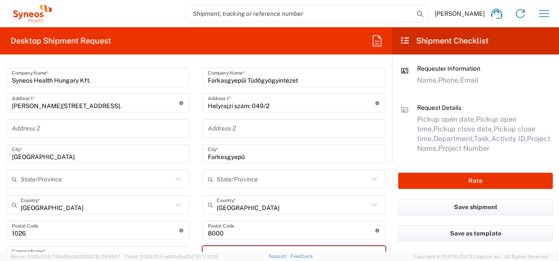
click at [230, 236] on input "undefined" at bounding box center [291, 230] width 167 height 15
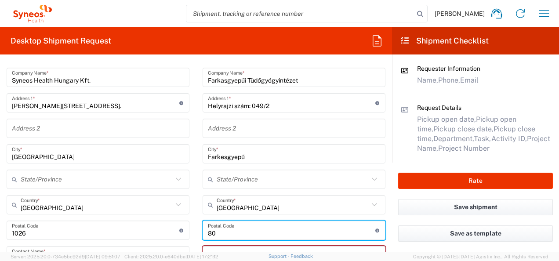
type input "8"
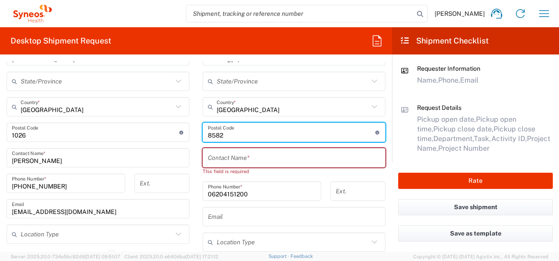
scroll to position [454, 0]
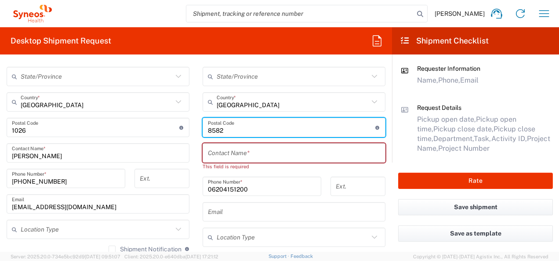
type input "8582"
click at [216, 156] on input "text" at bounding box center [294, 152] width 172 height 15
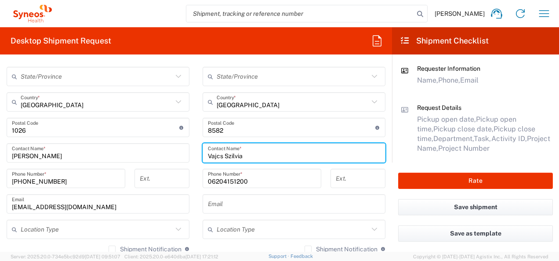
type input "Vajcs Szilvia"
click at [259, 177] on input "06204151200" at bounding box center [262, 178] width 108 height 15
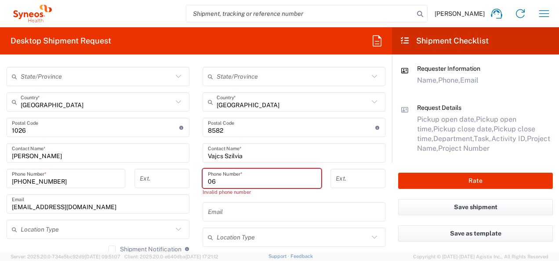
type input "0"
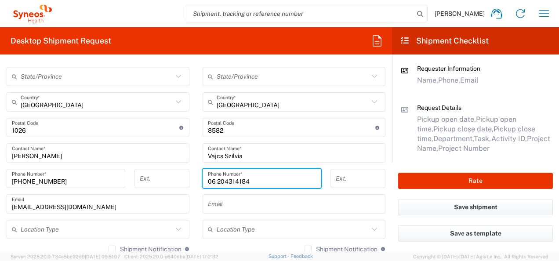
type input "06 204314184"
click at [239, 206] on input "text" at bounding box center [294, 203] width 172 height 15
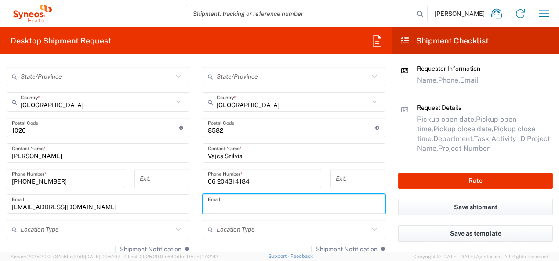
paste input "study.vmt@gmail.com"
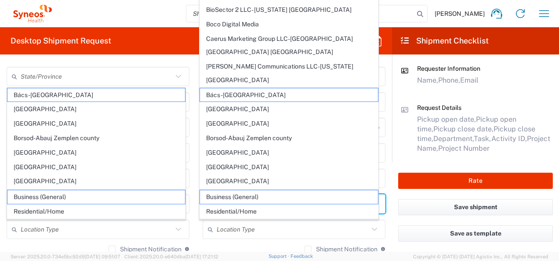
type input "study.vmt@gmail.com"
click at [315, 231] on input "text" at bounding box center [293, 229] width 152 height 15
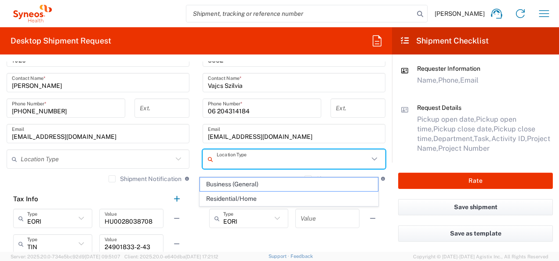
scroll to position [542, 0]
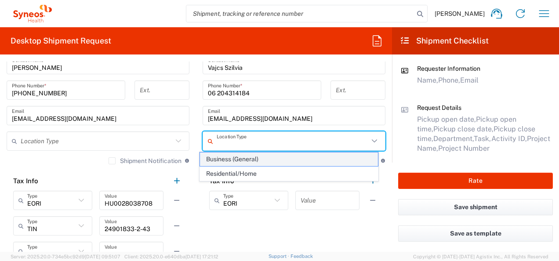
click at [224, 160] on span "Business (General)" at bounding box center [289, 160] width 178 height 14
type input "Business (General)"
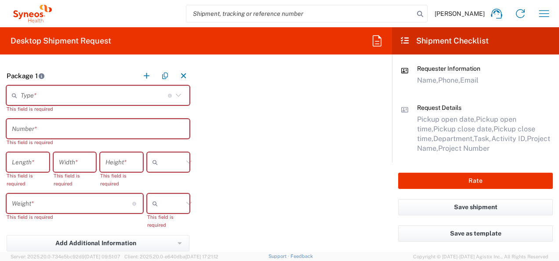
scroll to position [797, 0]
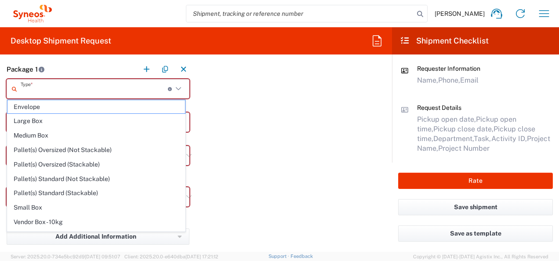
click at [84, 87] on input "text" at bounding box center [94, 88] width 147 height 15
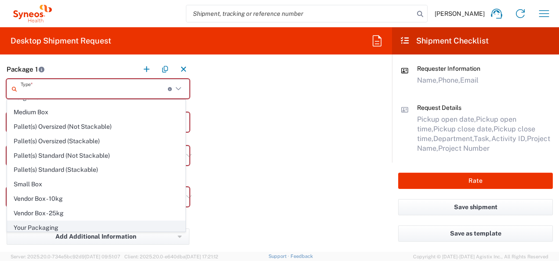
click at [80, 221] on span "Your Packaging" at bounding box center [96, 228] width 178 height 14
type input "Your Packaging"
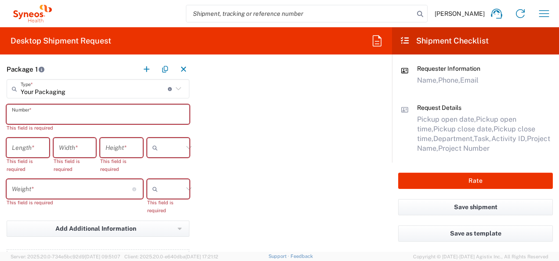
click at [41, 116] on input "text" at bounding box center [98, 114] width 172 height 15
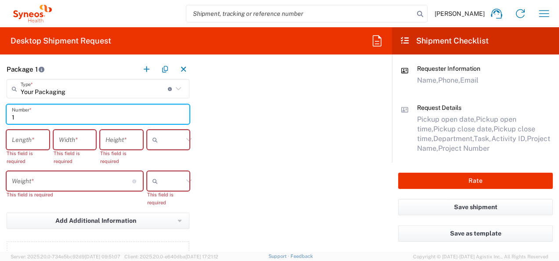
type input "1"
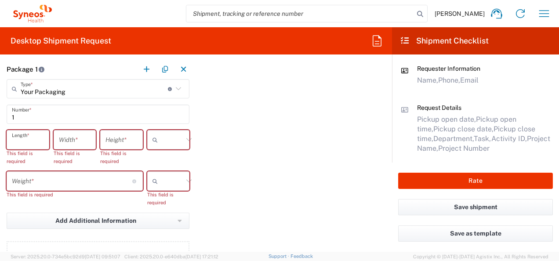
click at [25, 143] on input "number" at bounding box center [28, 139] width 32 height 15
type input "50"
click at [84, 138] on input "number" at bounding box center [75, 139] width 32 height 15
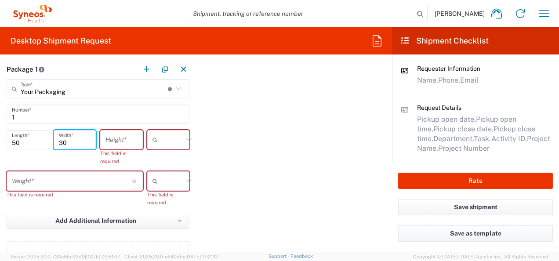
type input "30"
click at [116, 139] on input "number" at bounding box center [121, 139] width 32 height 15
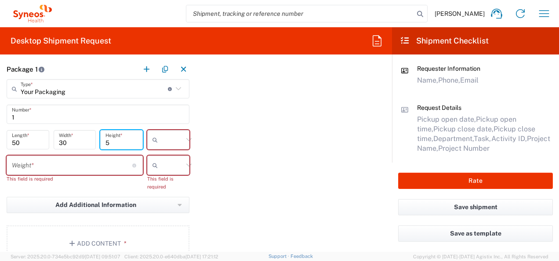
type input "5"
click at [153, 134] on icon at bounding box center [157, 140] width 9 height 14
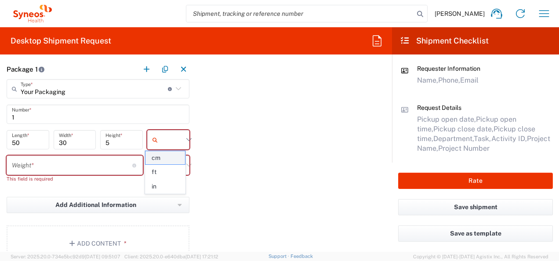
click at [161, 158] on span "cm" at bounding box center [165, 158] width 40 height 14
type input "cm"
click at [73, 166] on input "number" at bounding box center [72, 165] width 120 height 15
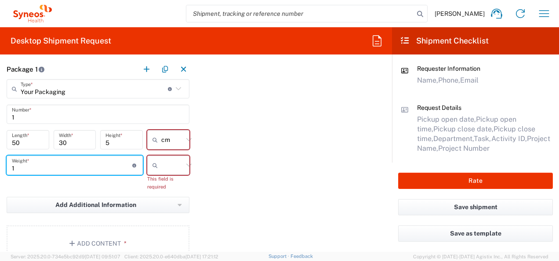
type input "1"
click at [183, 160] on icon at bounding box center [188, 165] width 11 height 11
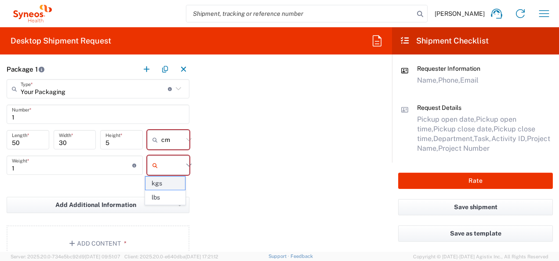
click at [165, 183] on span "kgs" at bounding box center [165, 184] width 40 height 14
type input "kgs"
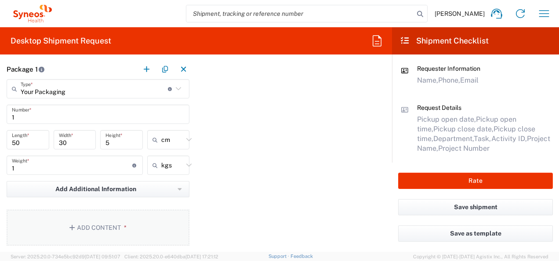
click at [93, 229] on button "Add Content *" at bounding box center [98, 228] width 183 height 36
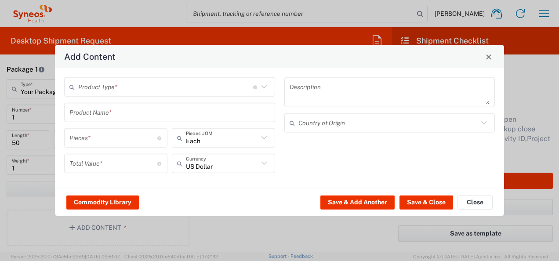
click at [265, 89] on icon at bounding box center [263, 86] width 11 height 11
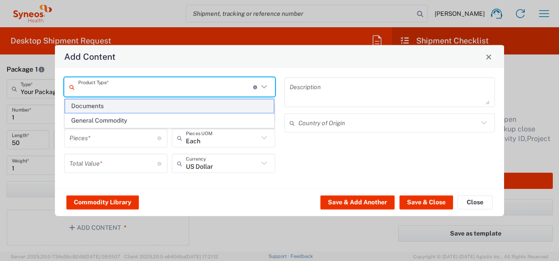
click at [194, 106] on span "Documents" at bounding box center [169, 106] width 209 height 14
type input "Documents"
type input "1"
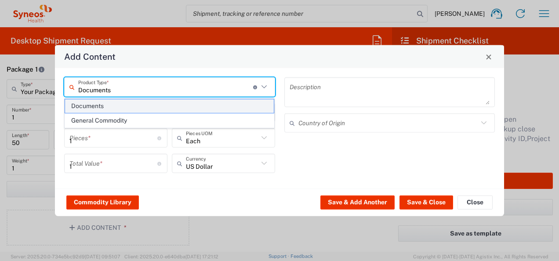
type textarea "Documents"
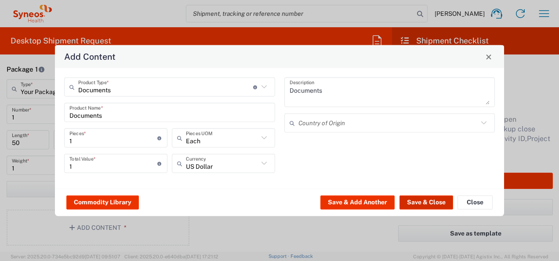
click at [425, 200] on button "Save & Close" at bounding box center [427, 202] width 54 height 14
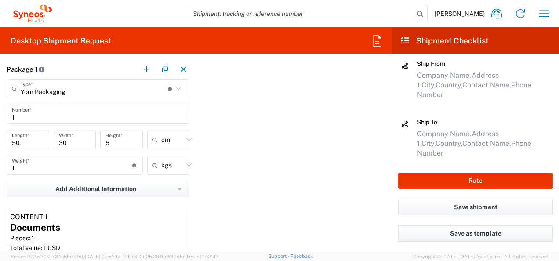
scroll to position [1132, 0]
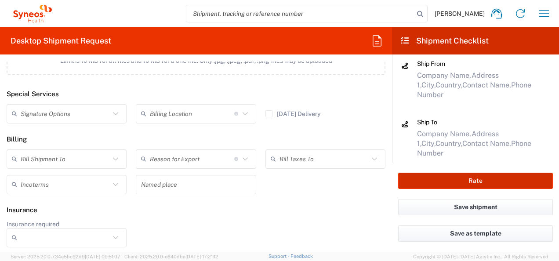
click at [491, 181] on button "Rate" at bounding box center [475, 181] width 155 height 16
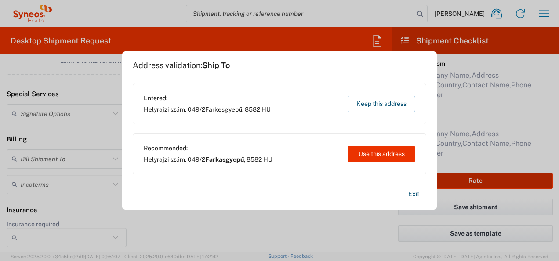
type input "7026556"
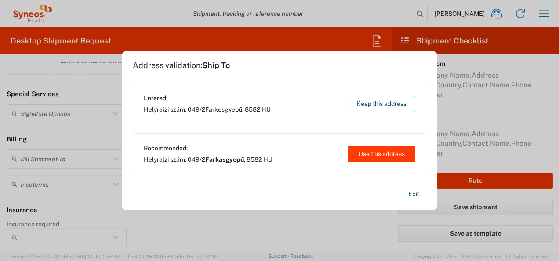
click at [384, 159] on button "Use this address" at bounding box center [382, 154] width 68 height 16
type input "Farkasgyepű"
type input "Hungary"
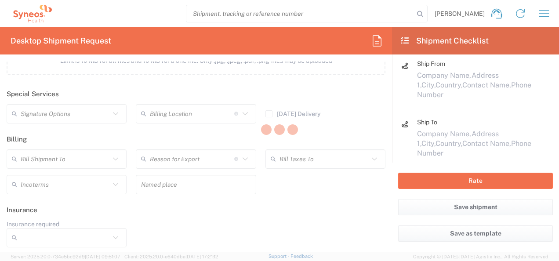
scroll to position [110, 0]
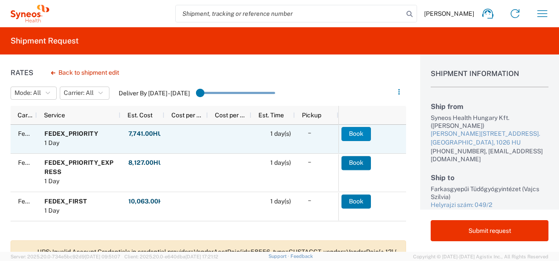
click at [351, 134] on button "Book" at bounding box center [356, 134] width 29 height 14
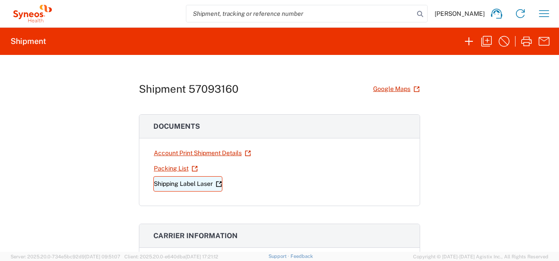
click at [167, 183] on link "Shipping Label Laser" at bounding box center [187, 183] width 69 height 15
